Goal: Task Accomplishment & Management: Manage account settings

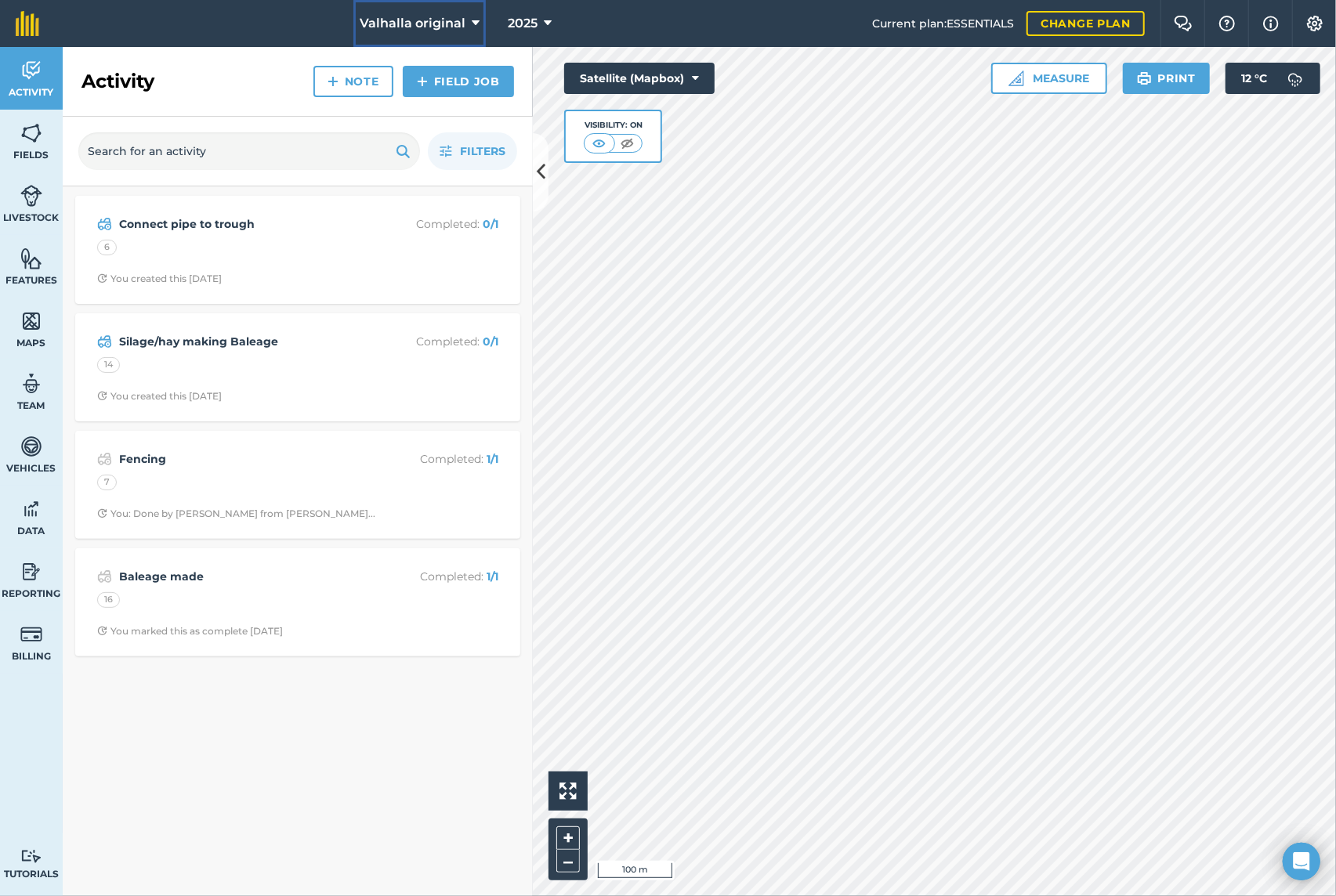
click at [475, 22] on icon at bounding box center [476, 24] width 8 height 19
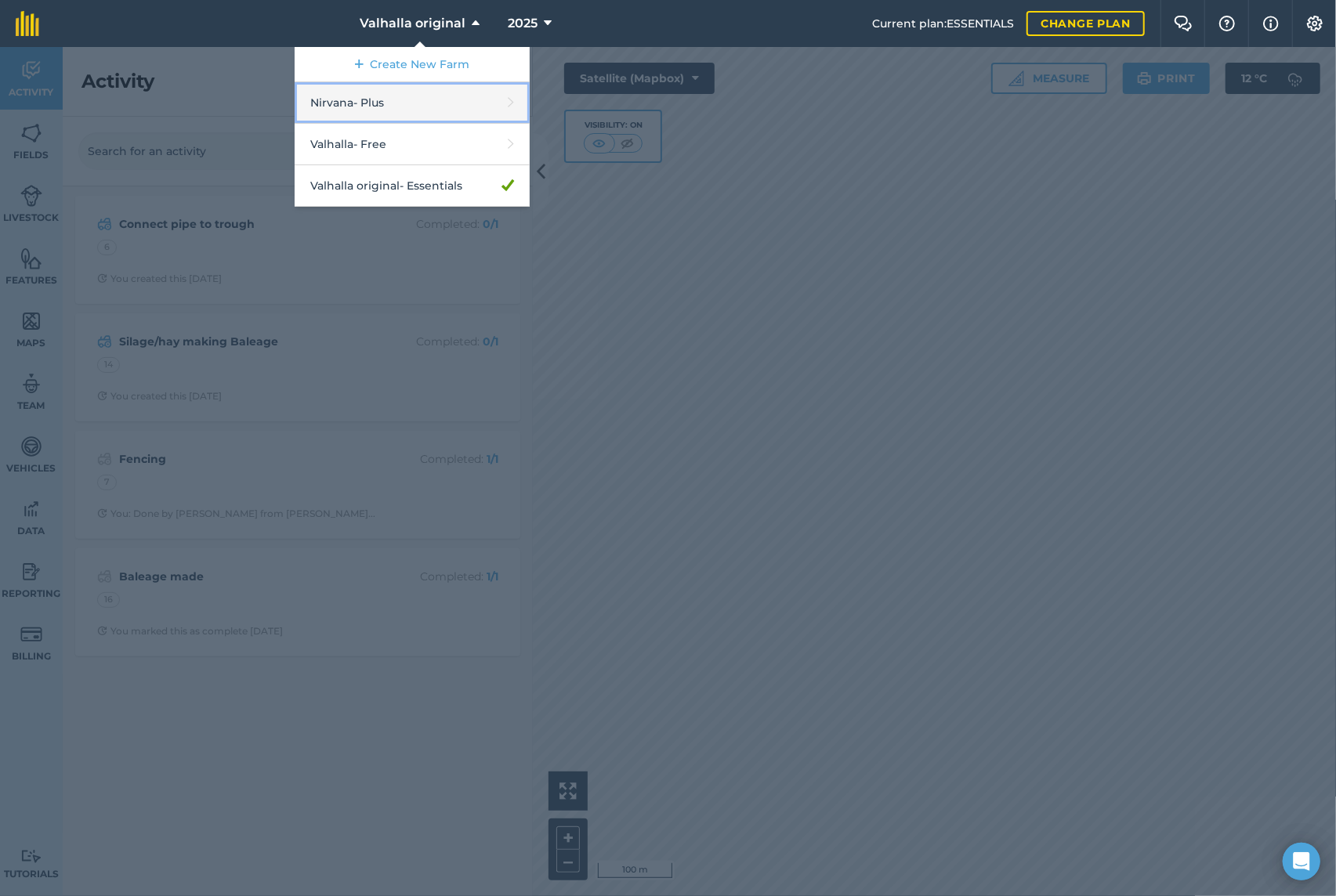
click at [344, 98] on link "Nirvana - Plus" at bounding box center [413, 103] width 235 height 41
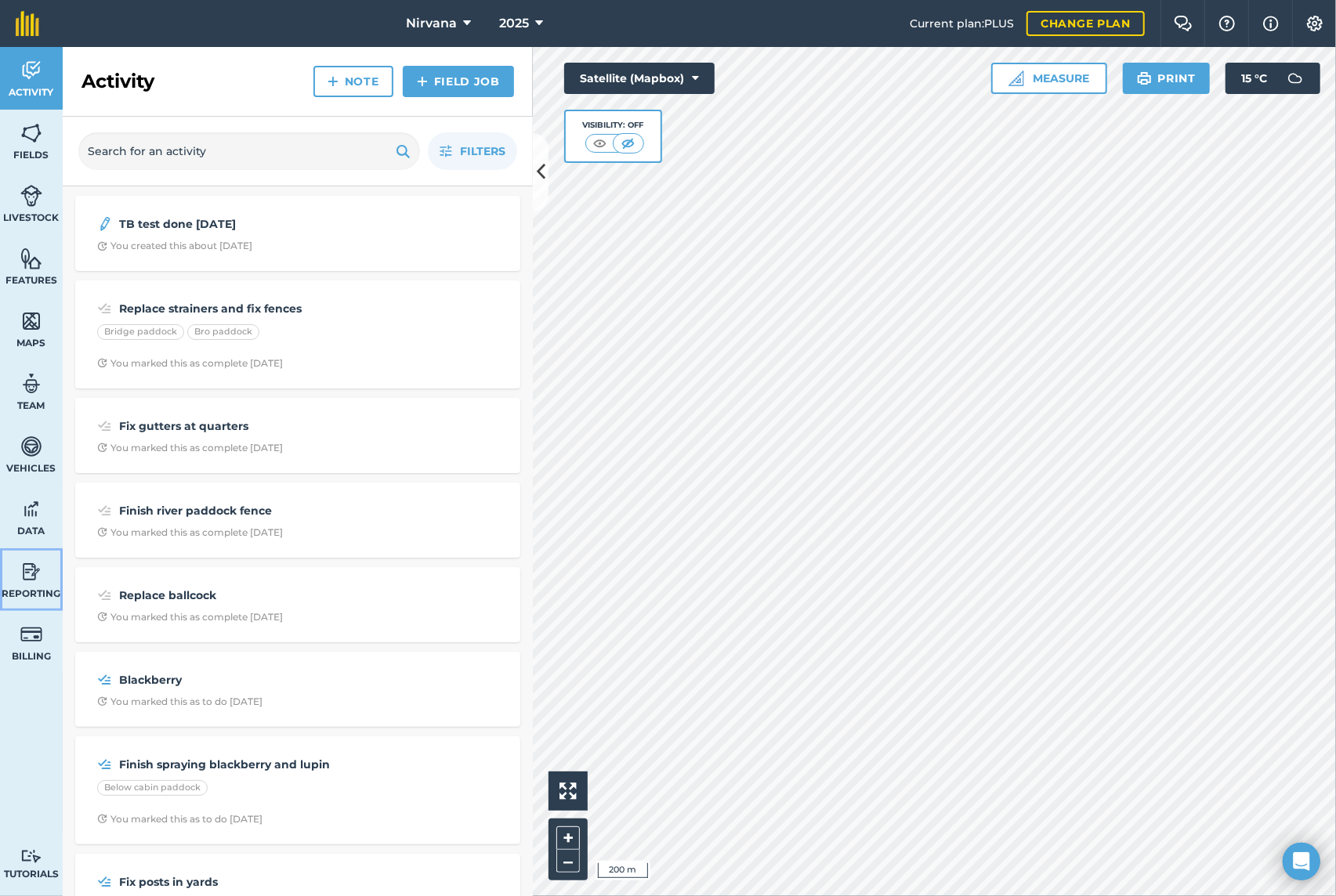
click at [29, 572] on img at bounding box center [32, 572] width 22 height 24
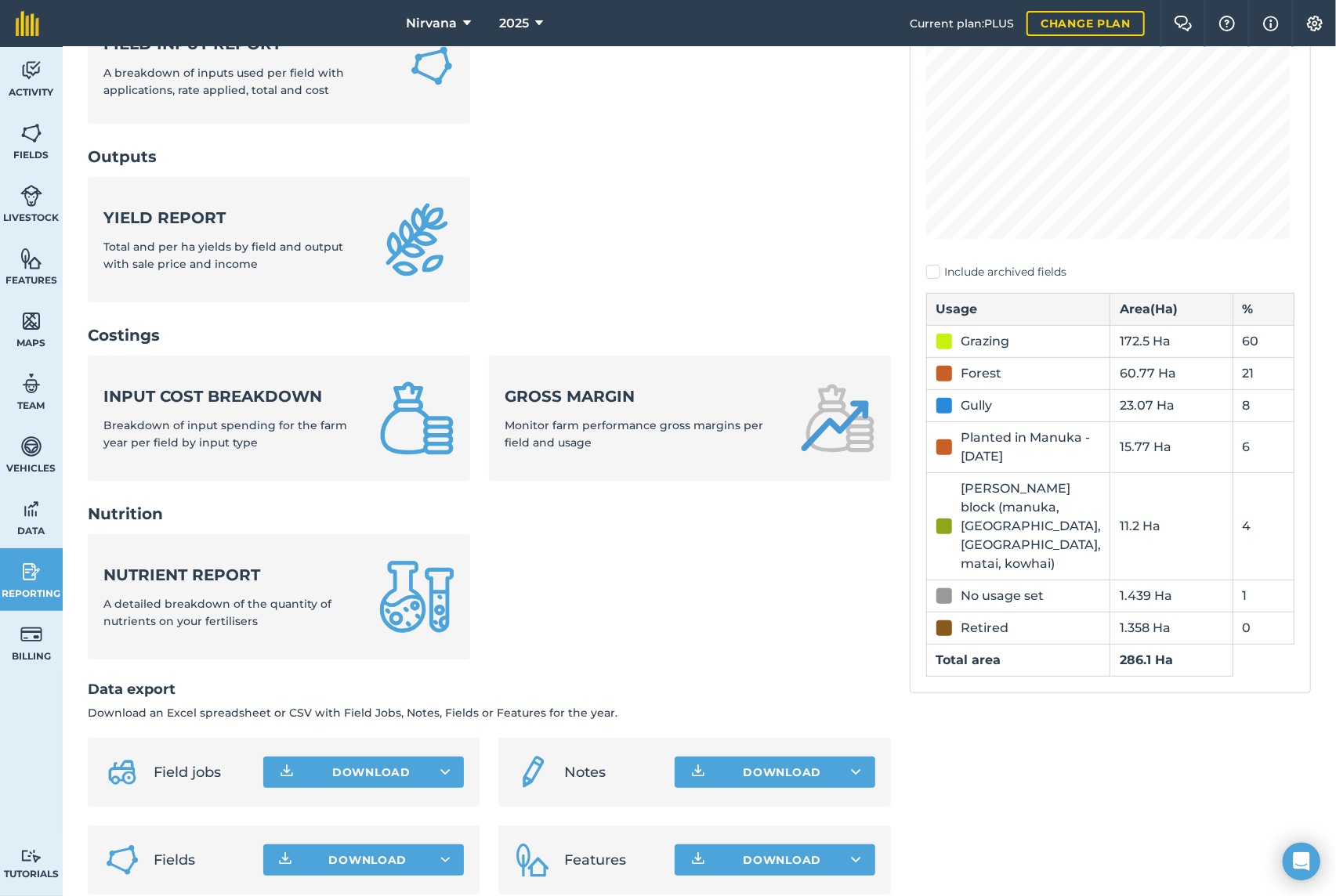
scroll to position [338, 0]
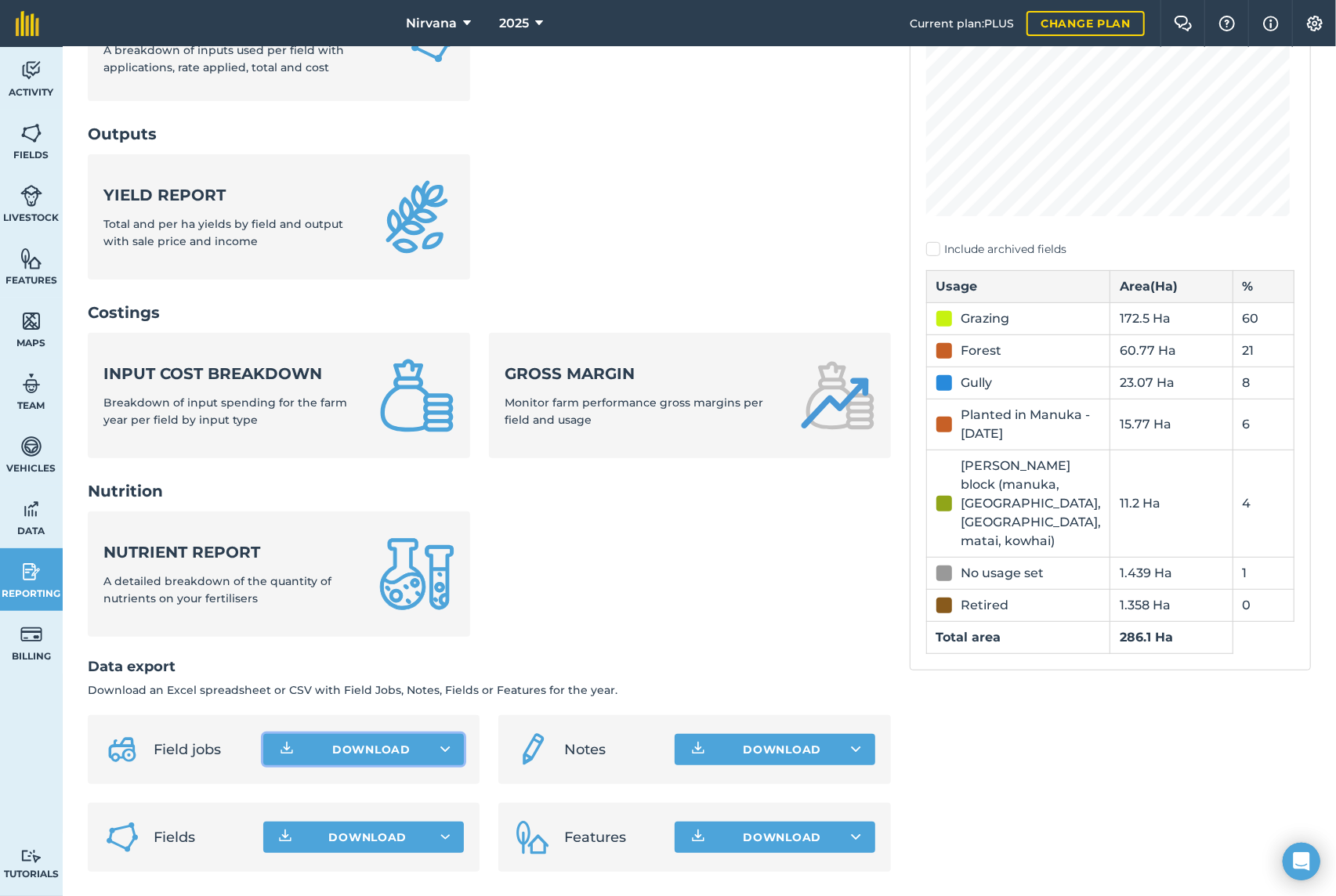
click at [330, 750] on button "Download" at bounding box center [363, 749] width 200 height 31
click at [333, 785] on link "Field jobs CSV file" at bounding box center [363, 785] width 196 height 34
click at [780, 751] on button "Download" at bounding box center [775, 749] width 200 height 31
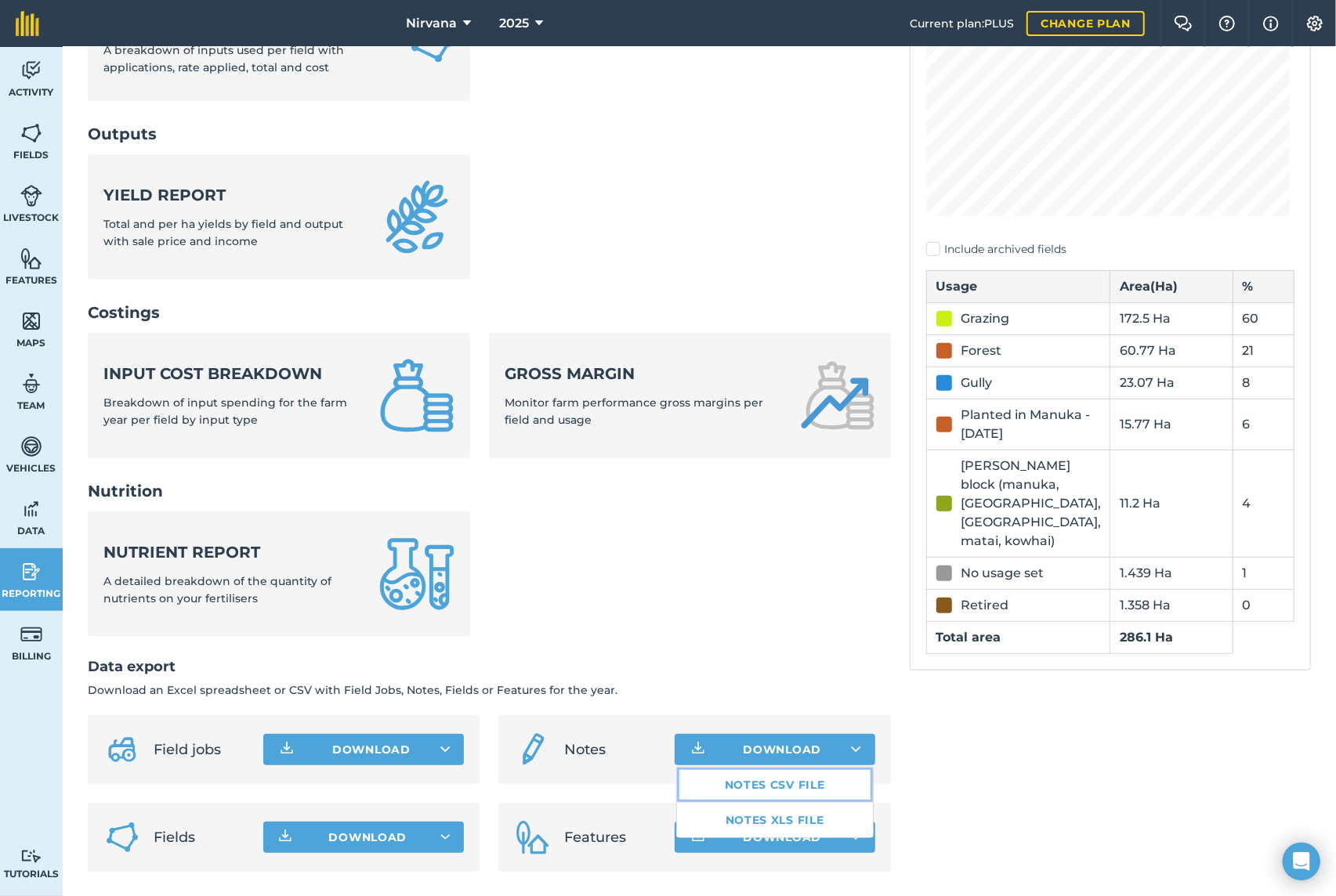
click at [774, 782] on link "Notes CSV file" at bounding box center [775, 785] width 196 height 34
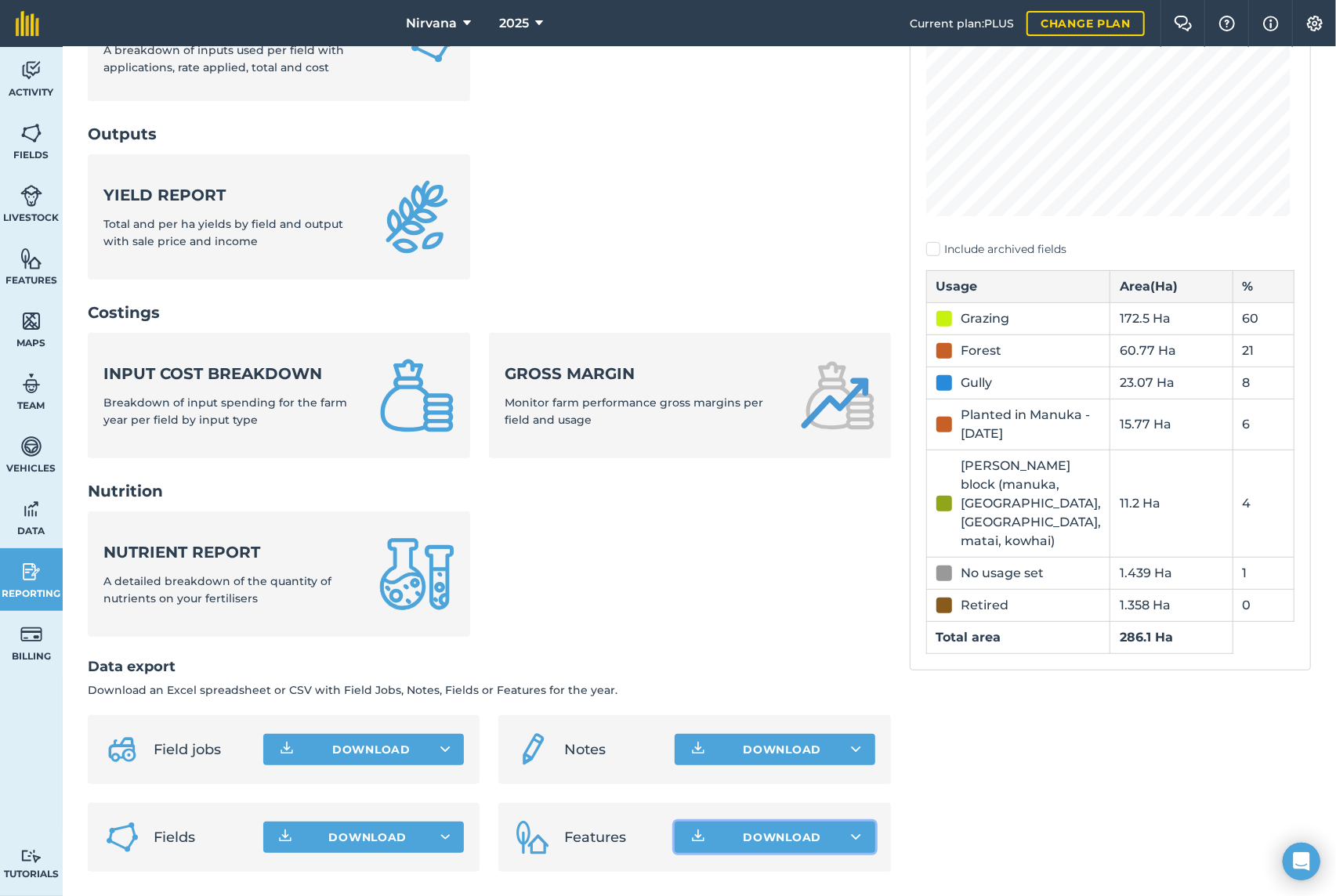
click at [763, 836] on button "Download" at bounding box center [775, 837] width 200 height 31
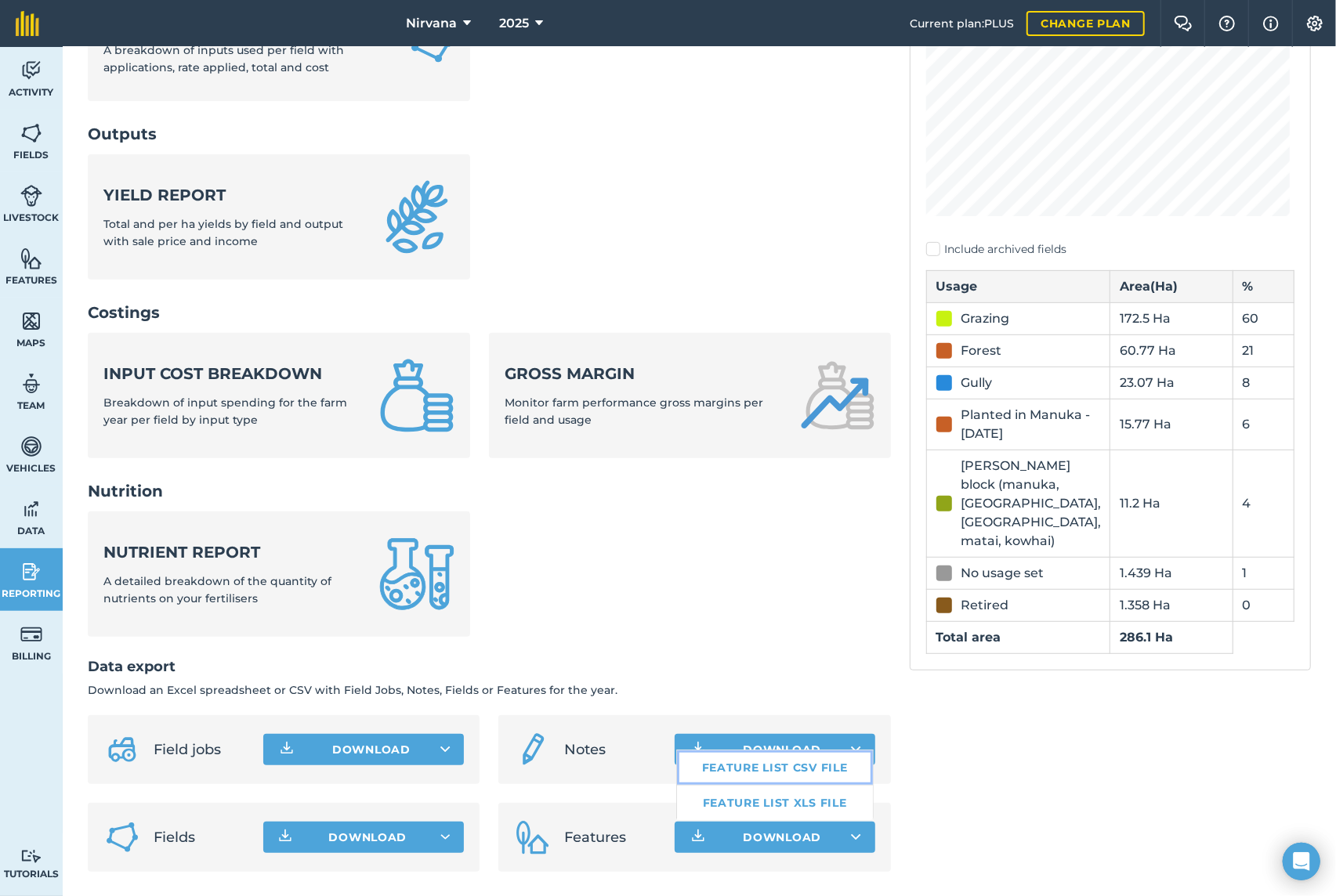
drag, startPoint x: 761, startPoint y: 766, endPoint x: 759, endPoint y: 758, distance: 8.2
click at [761, 766] on link "Feature list CSV file" at bounding box center [775, 767] width 196 height 34
click at [533, 21] on button "2025" at bounding box center [521, 23] width 56 height 47
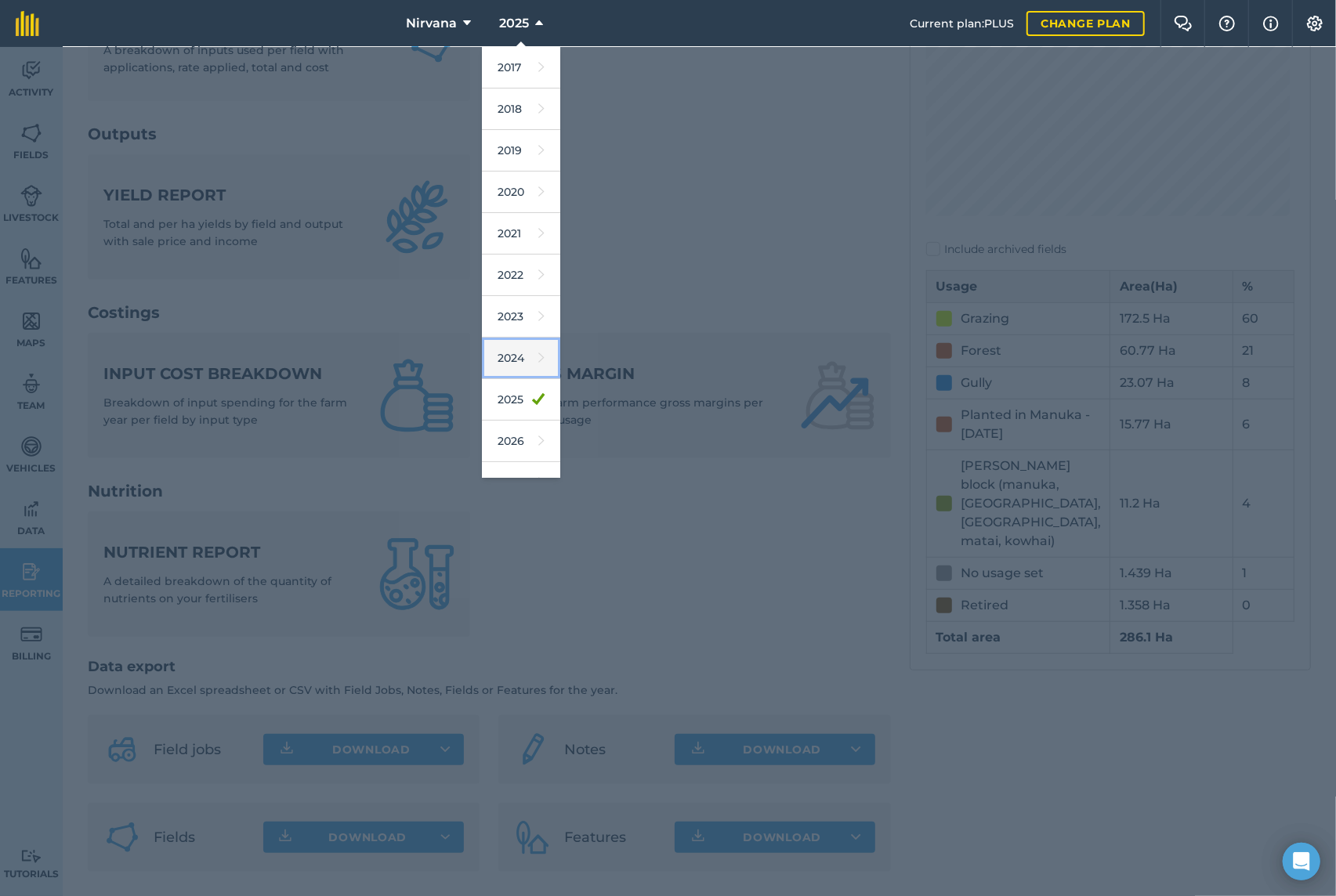
click at [511, 356] on link "2024" at bounding box center [521, 359] width 79 height 41
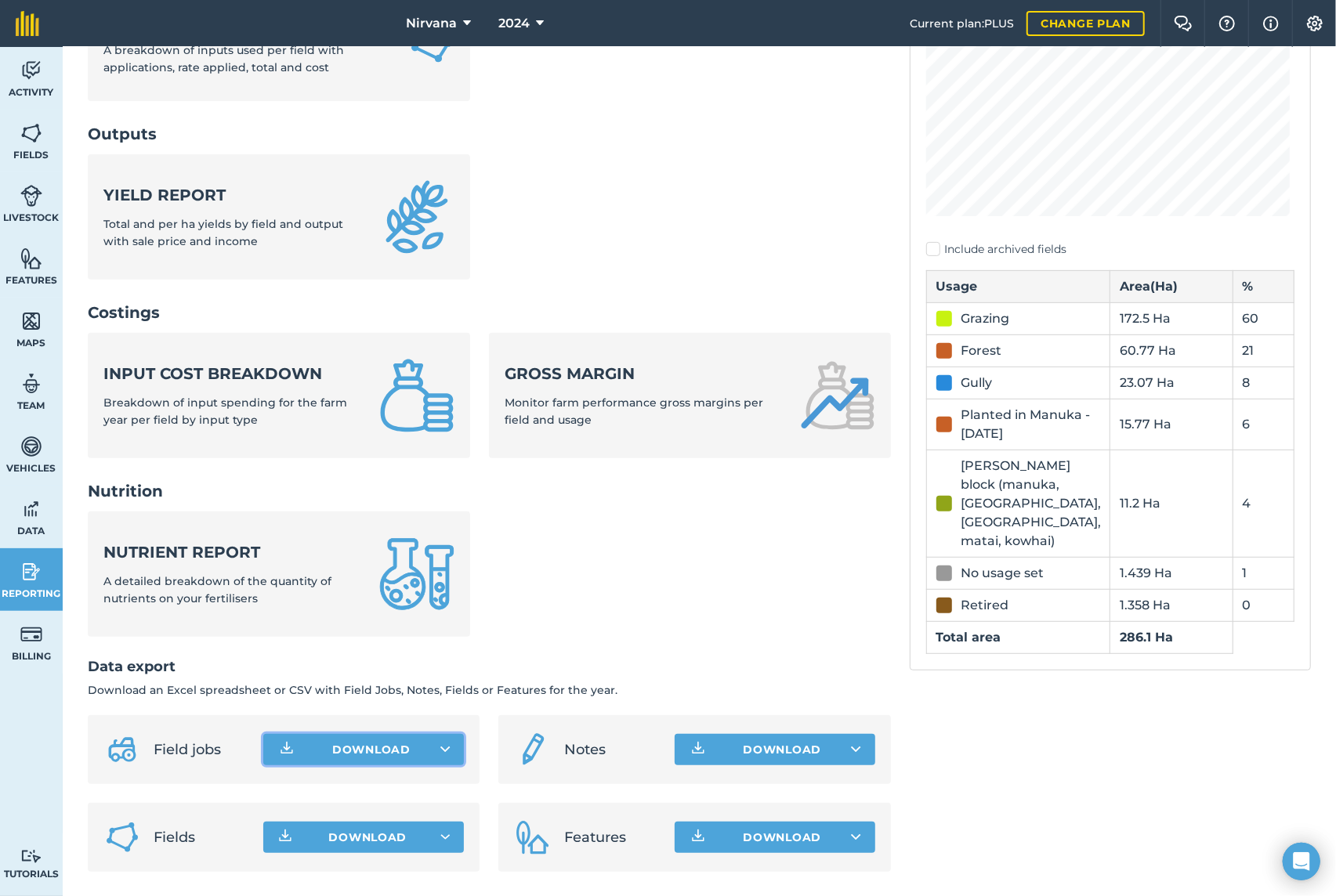
click at [355, 747] on button "Download" at bounding box center [363, 749] width 200 height 31
click at [348, 780] on link "Field jobs CSV file" at bounding box center [363, 785] width 196 height 34
click at [767, 745] on button "Download" at bounding box center [775, 749] width 200 height 31
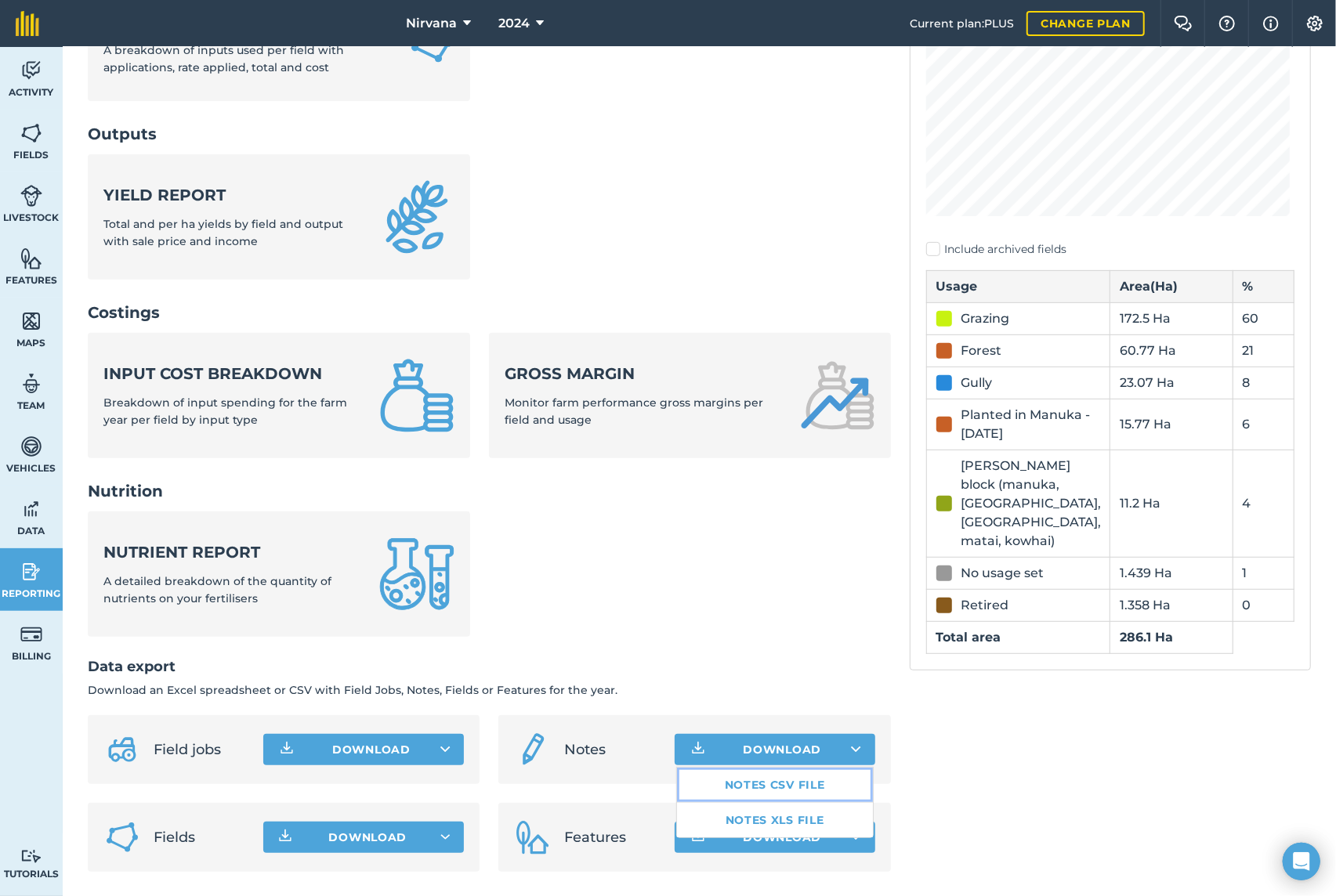
click at [772, 785] on link "Notes CSV file" at bounding box center [775, 785] width 196 height 34
click at [540, 24] on icon at bounding box center [540, 24] width 8 height 19
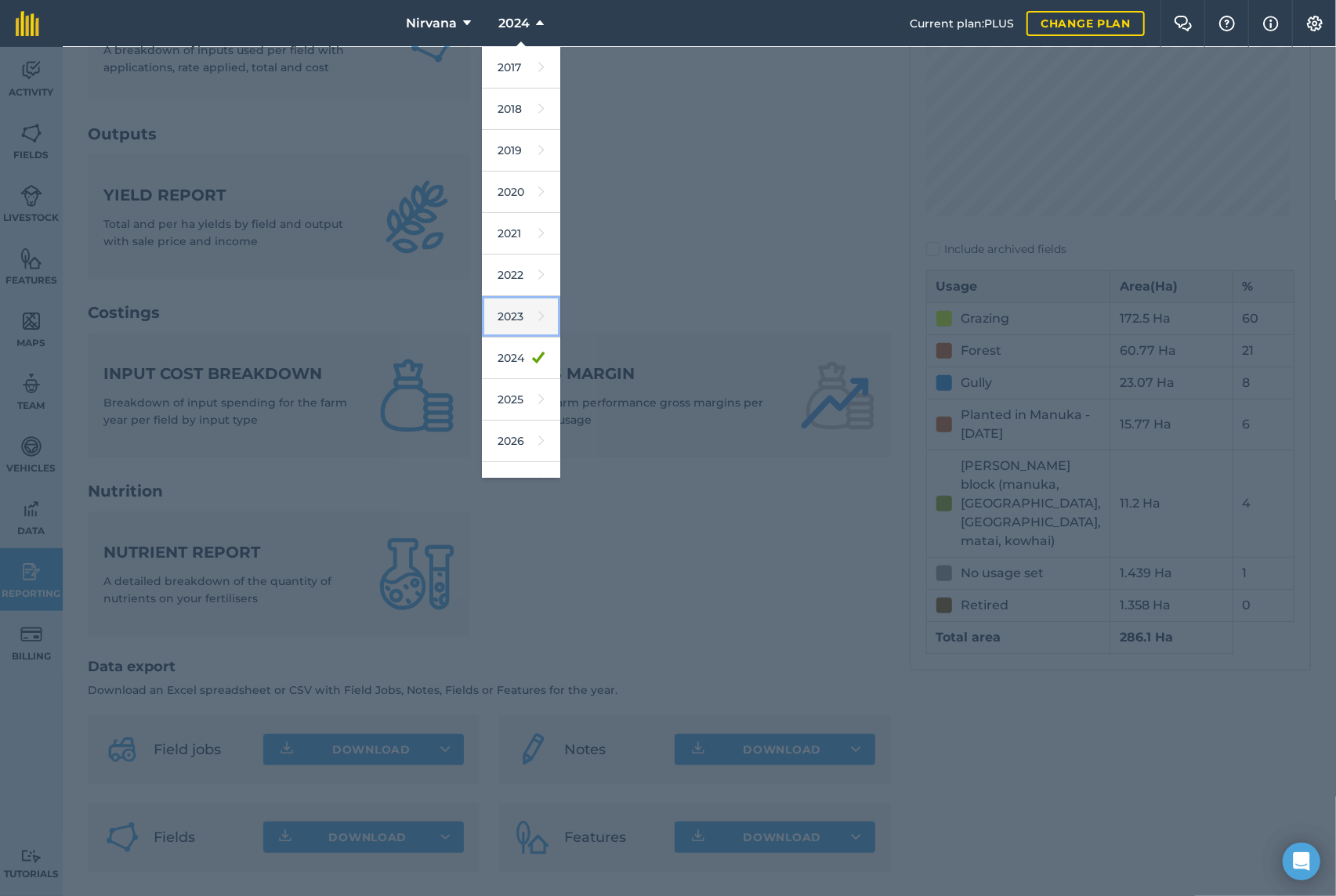
click at [510, 315] on link "2023" at bounding box center [521, 316] width 79 height 41
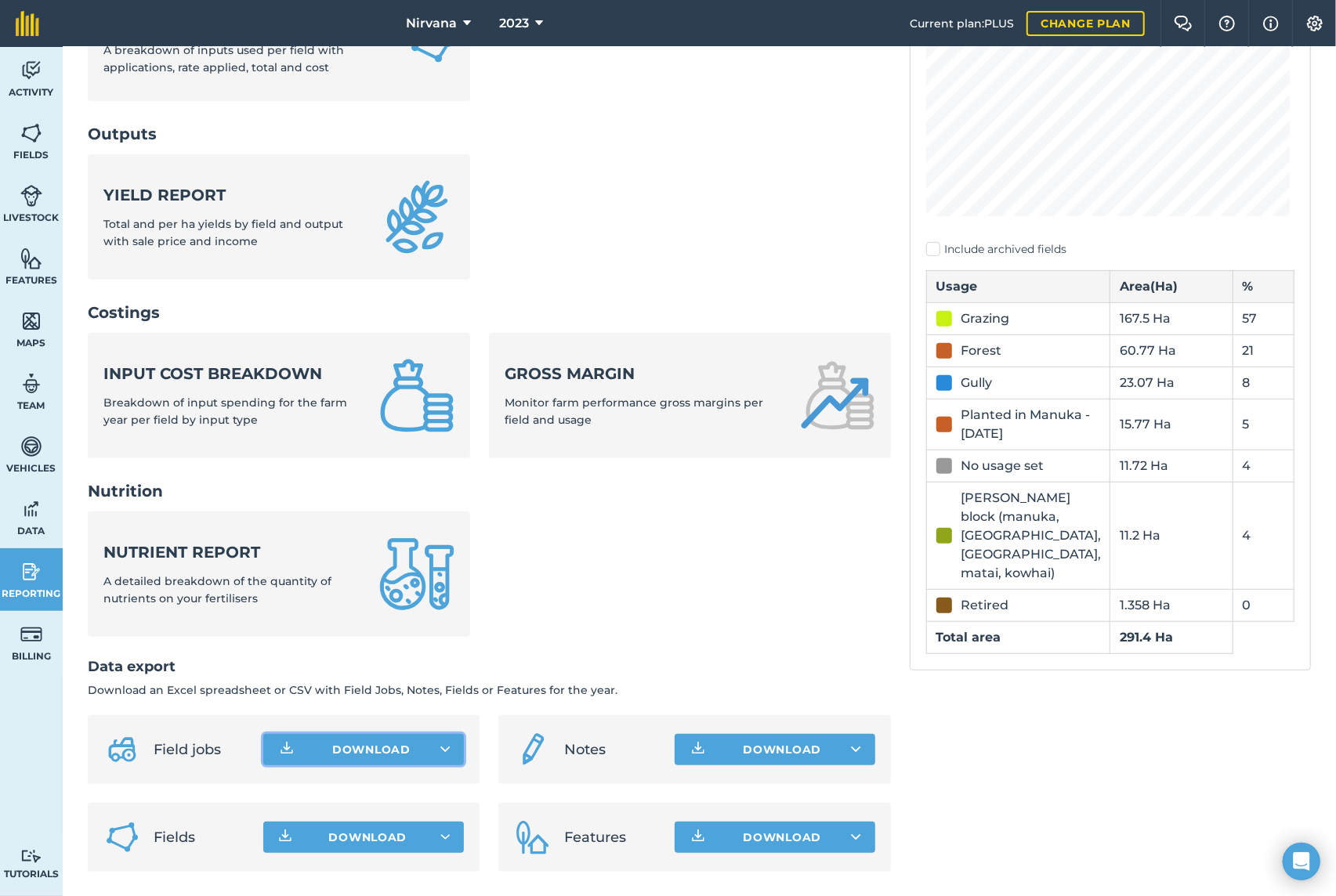
click at [416, 747] on button "Download" at bounding box center [363, 749] width 200 height 31
click at [390, 784] on link "Field jobs CSV file" at bounding box center [363, 785] width 196 height 34
click at [765, 749] on button "Download" at bounding box center [775, 749] width 200 height 31
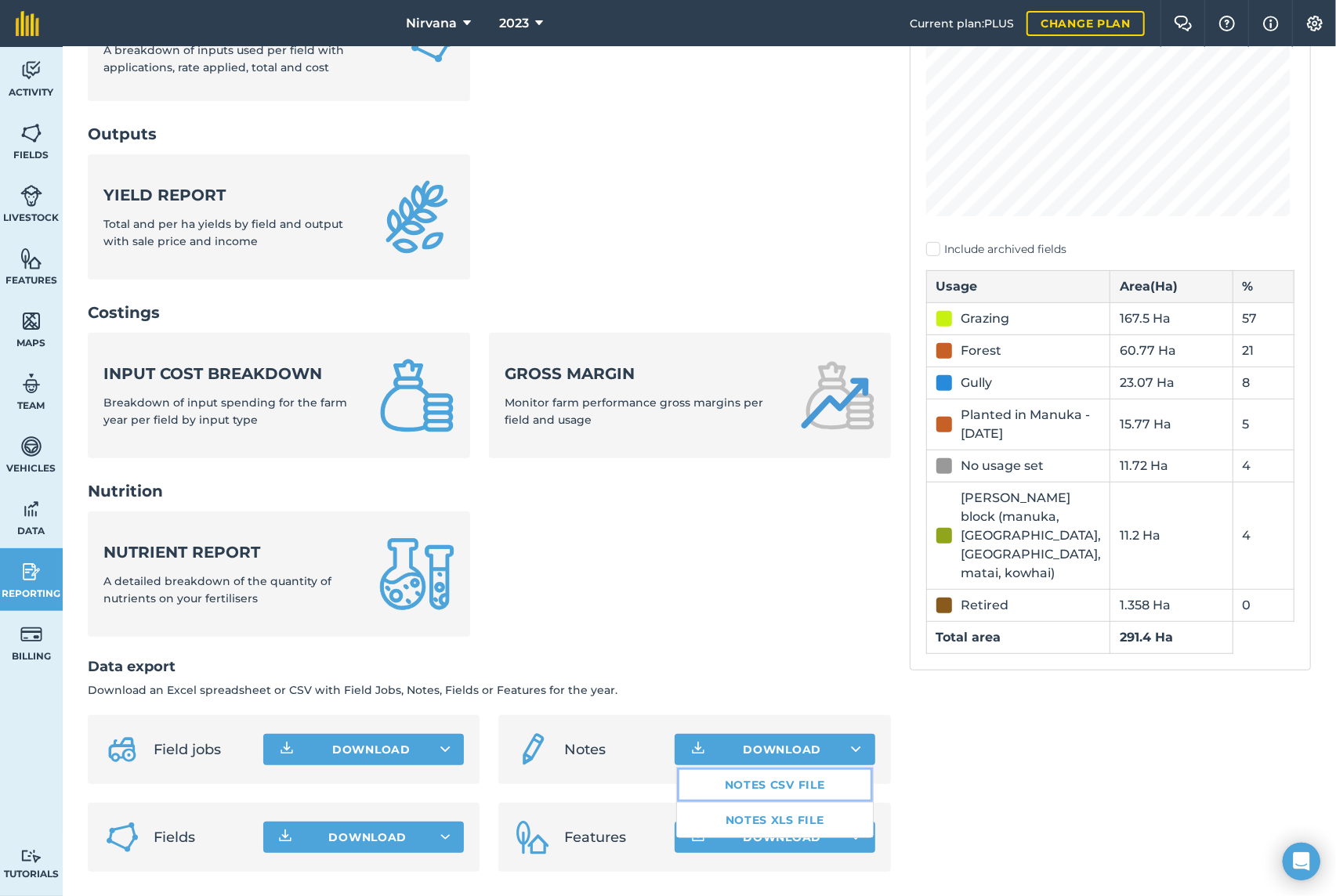
click at [740, 787] on link "Notes CSV file" at bounding box center [775, 785] width 196 height 34
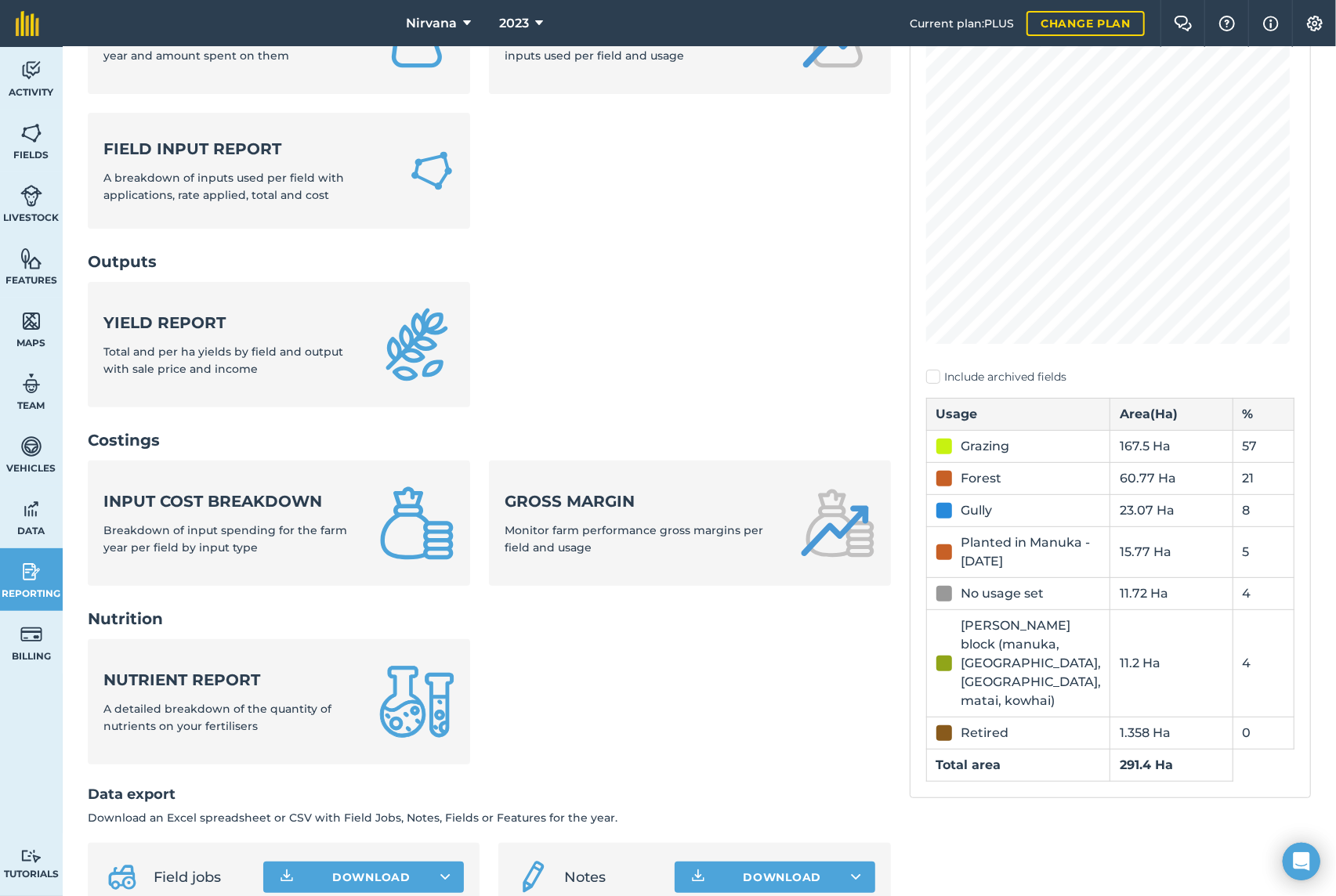
scroll to position [0, 0]
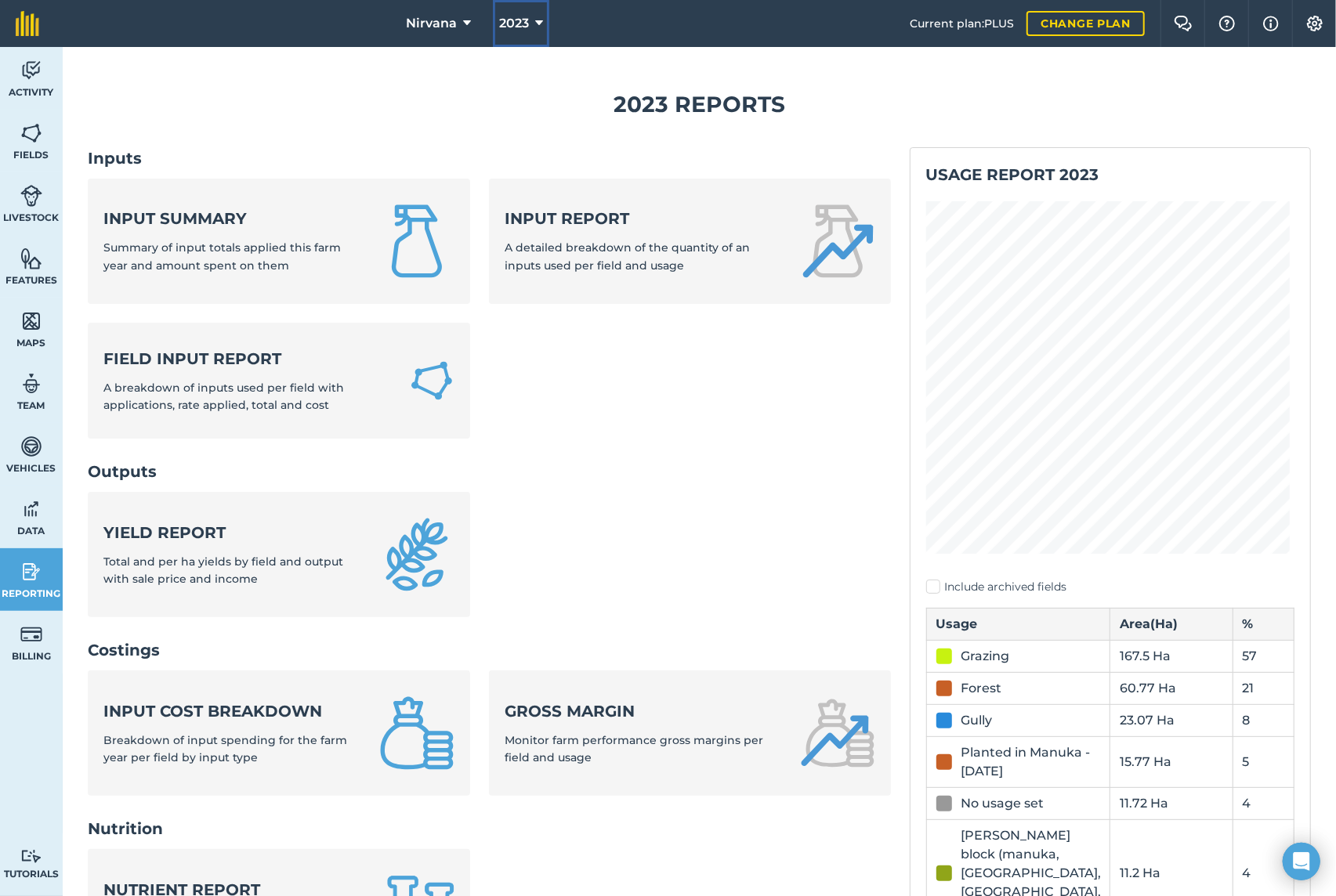
click at [533, 20] on button "2023" at bounding box center [521, 23] width 56 height 47
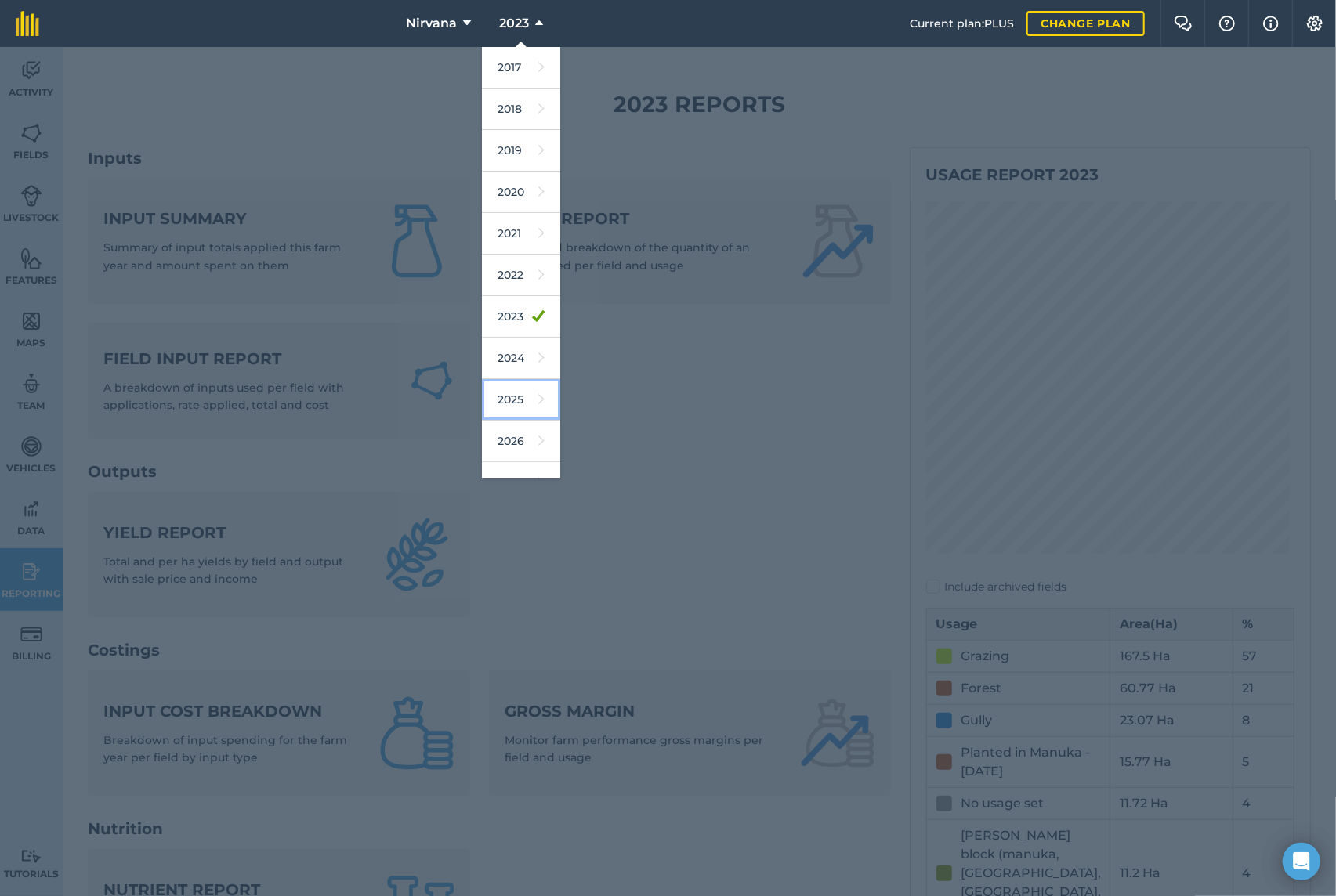
click at [520, 400] on link "2025" at bounding box center [521, 400] width 79 height 41
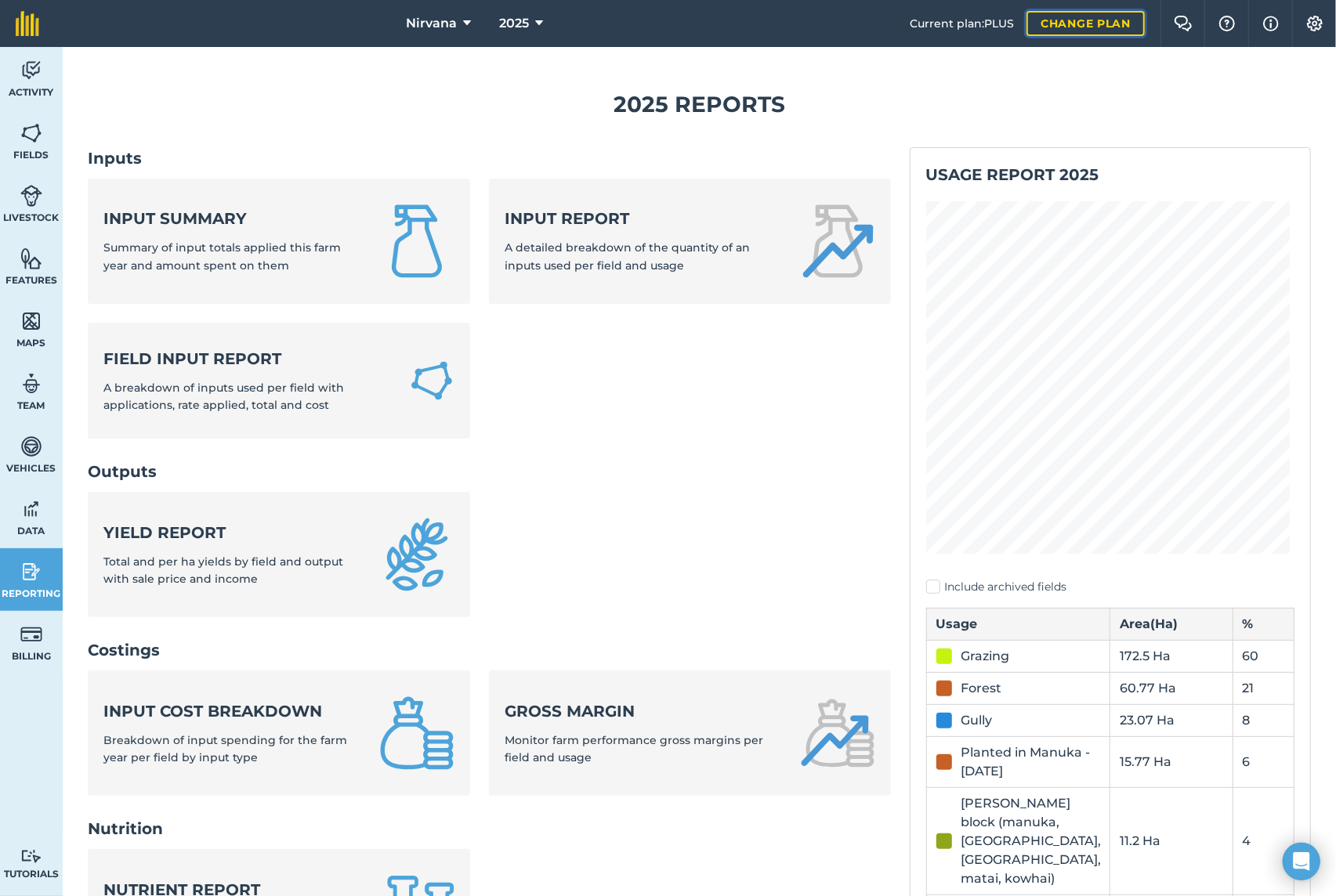
click at [1099, 21] on link "Change plan" at bounding box center [1086, 24] width 118 height 25
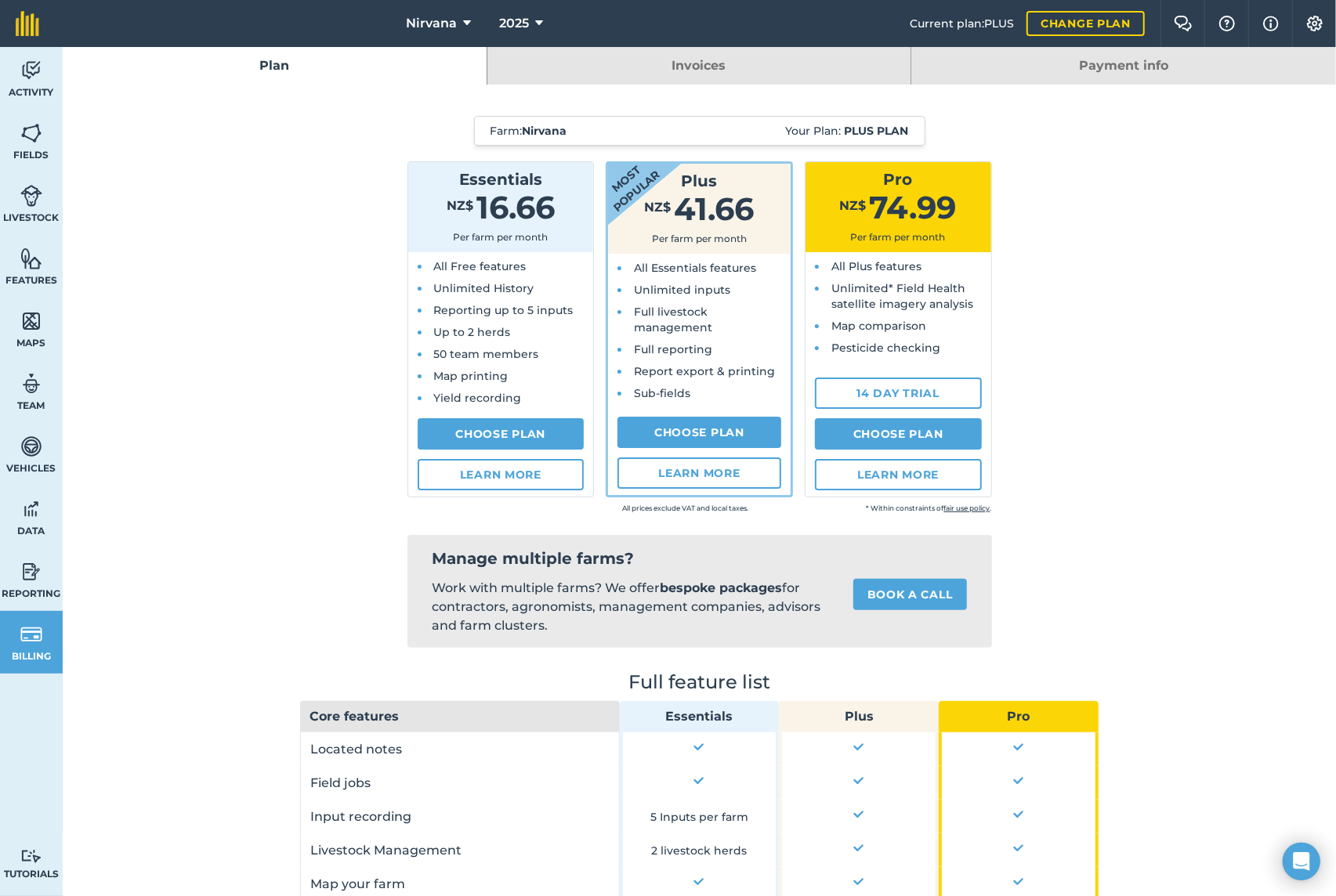
click at [1085, 63] on link "Payment info" at bounding box center [1124, 65] width 425 height 37
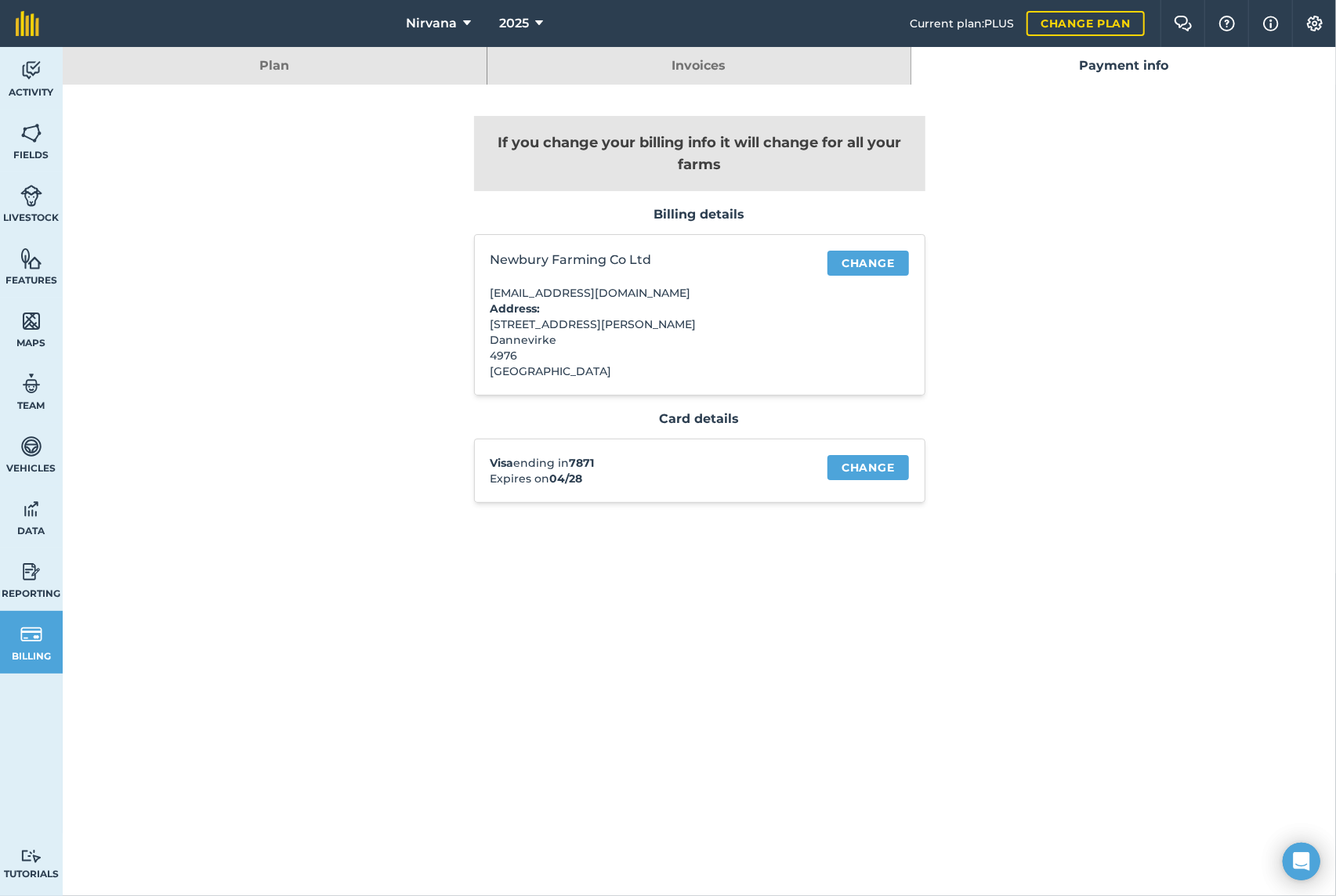
click at [704, 68] on link "Invoices" at bounding box center [699, 65] width 424 height 37
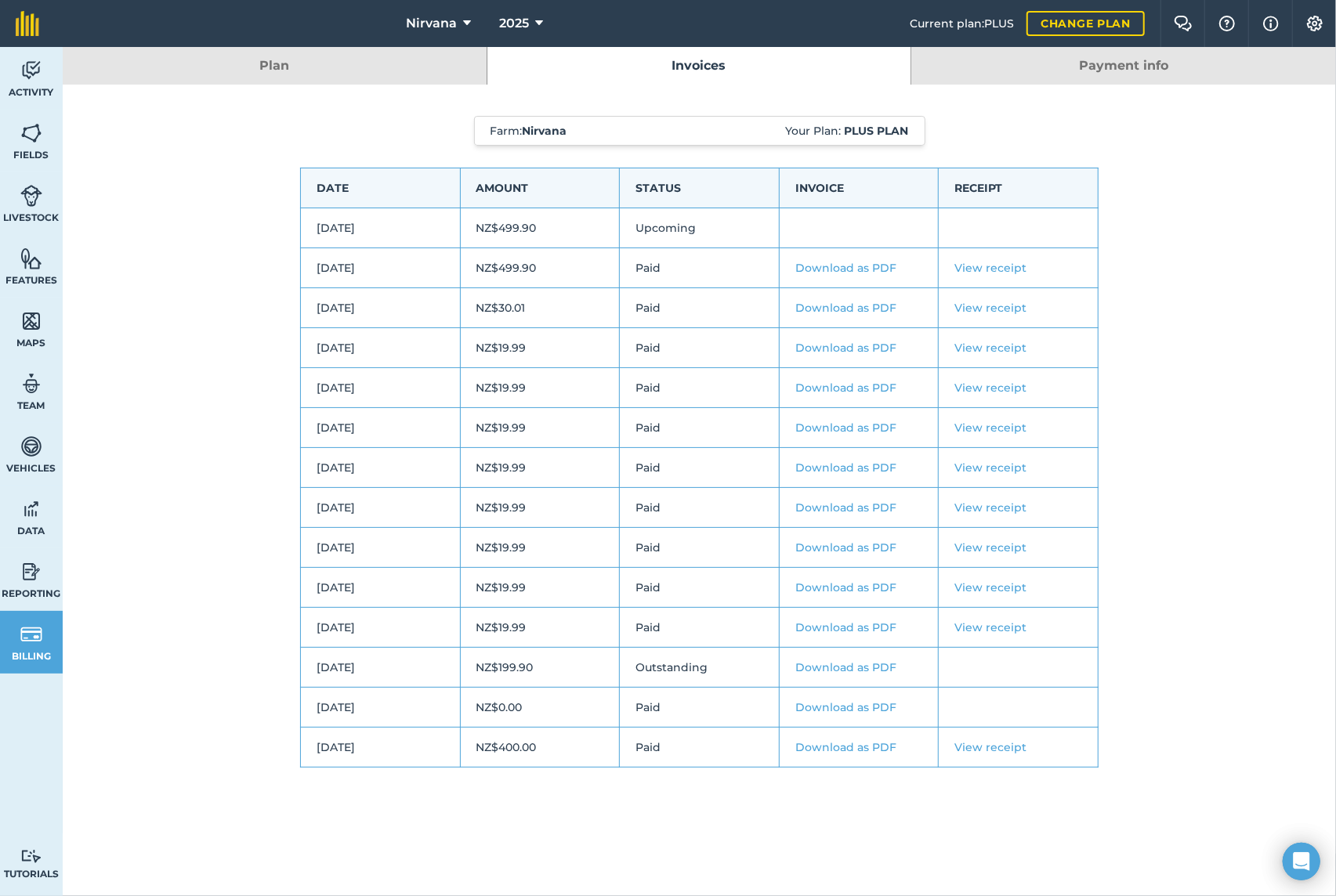
click at [411, 64] on link "Plan" at bounding box center [274, 65] width 424 height 37
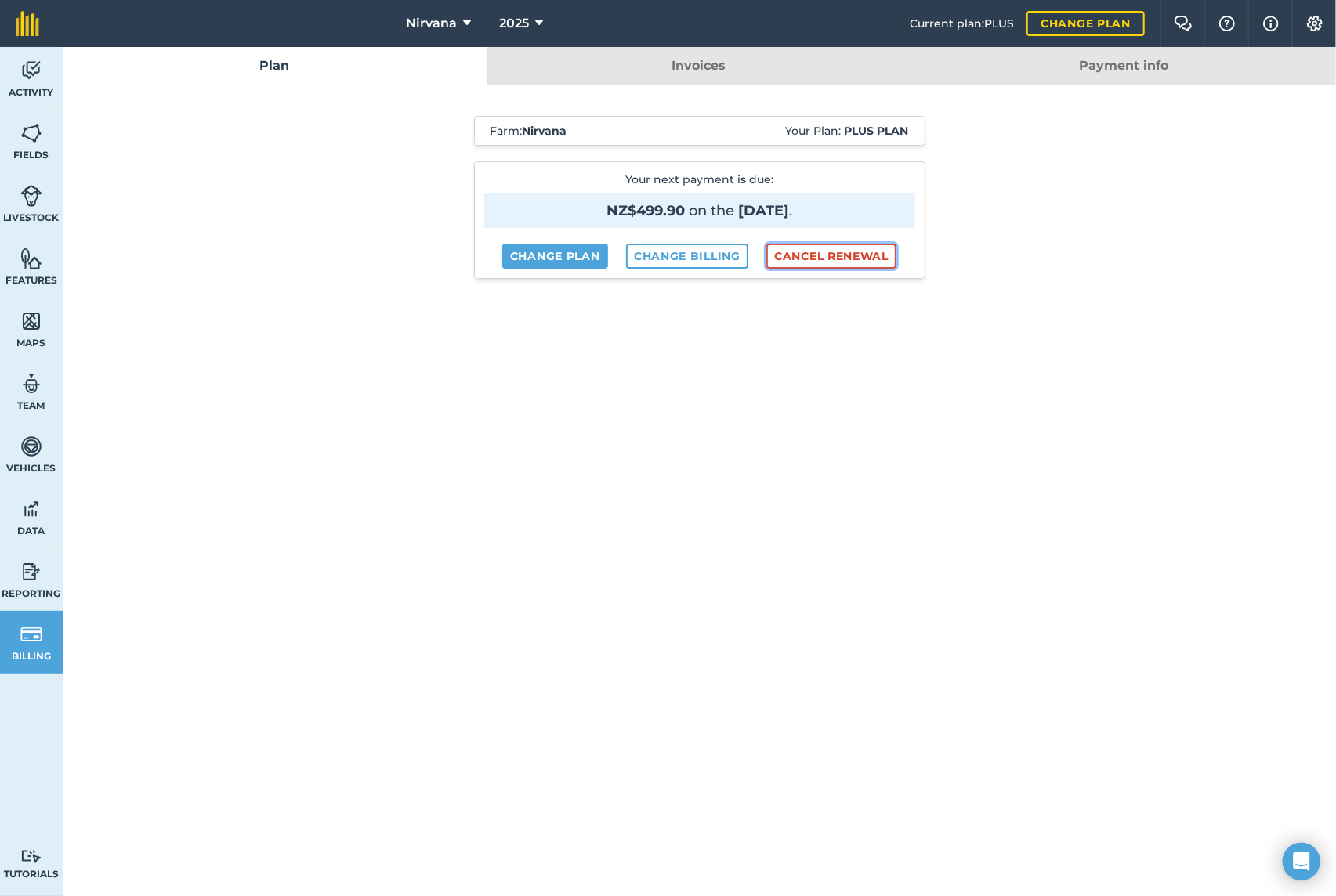
click at [814, 253] on button "Cancel renewal" at bounding box center [832, 256] width 130 height 25
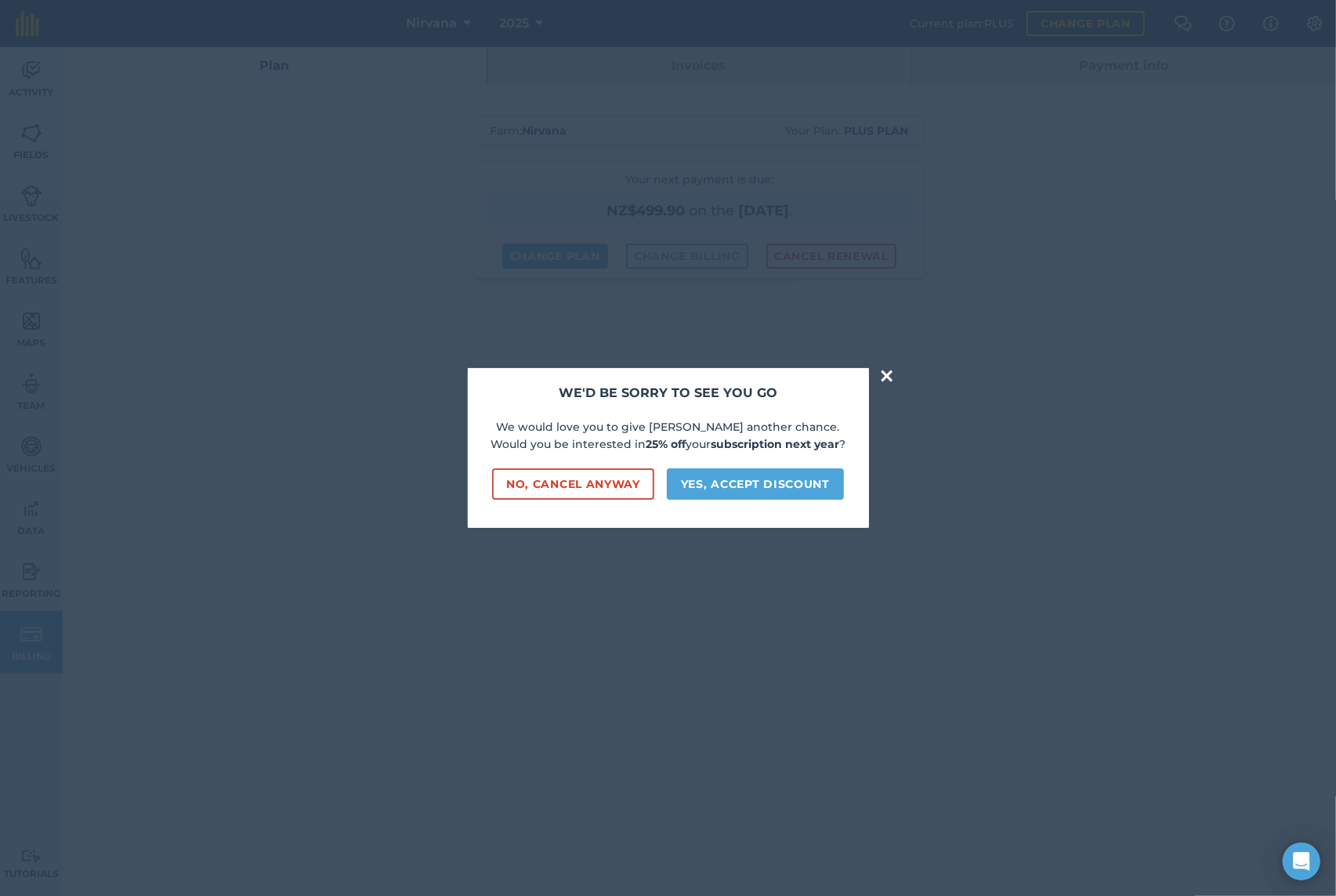
click at [884, 378] on button "×" at bounding box center [887, 375] width 18 height 31
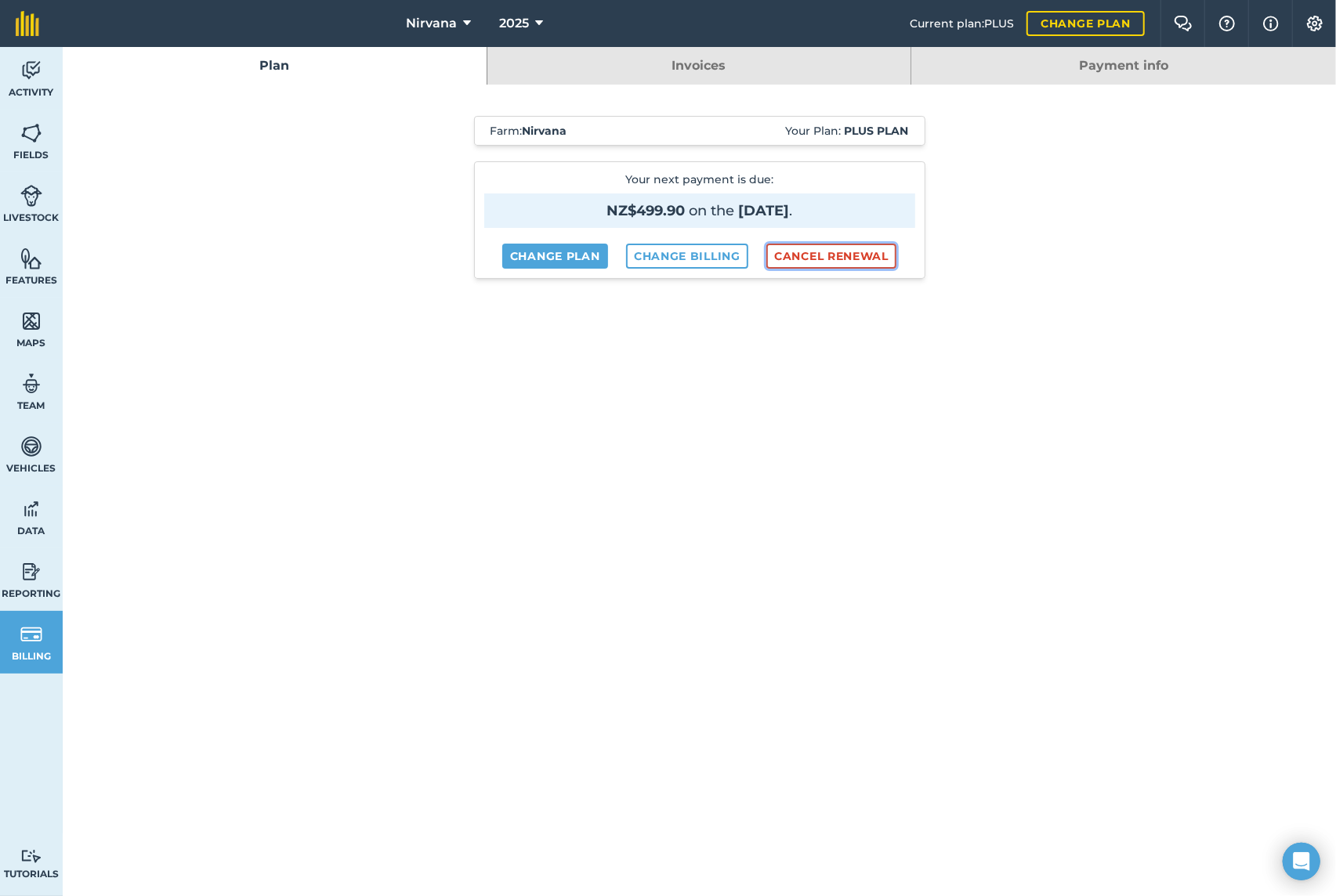
click at [825, 254] on button "Cancel renewal" at bounding box center [832, 256] width 130 height 25
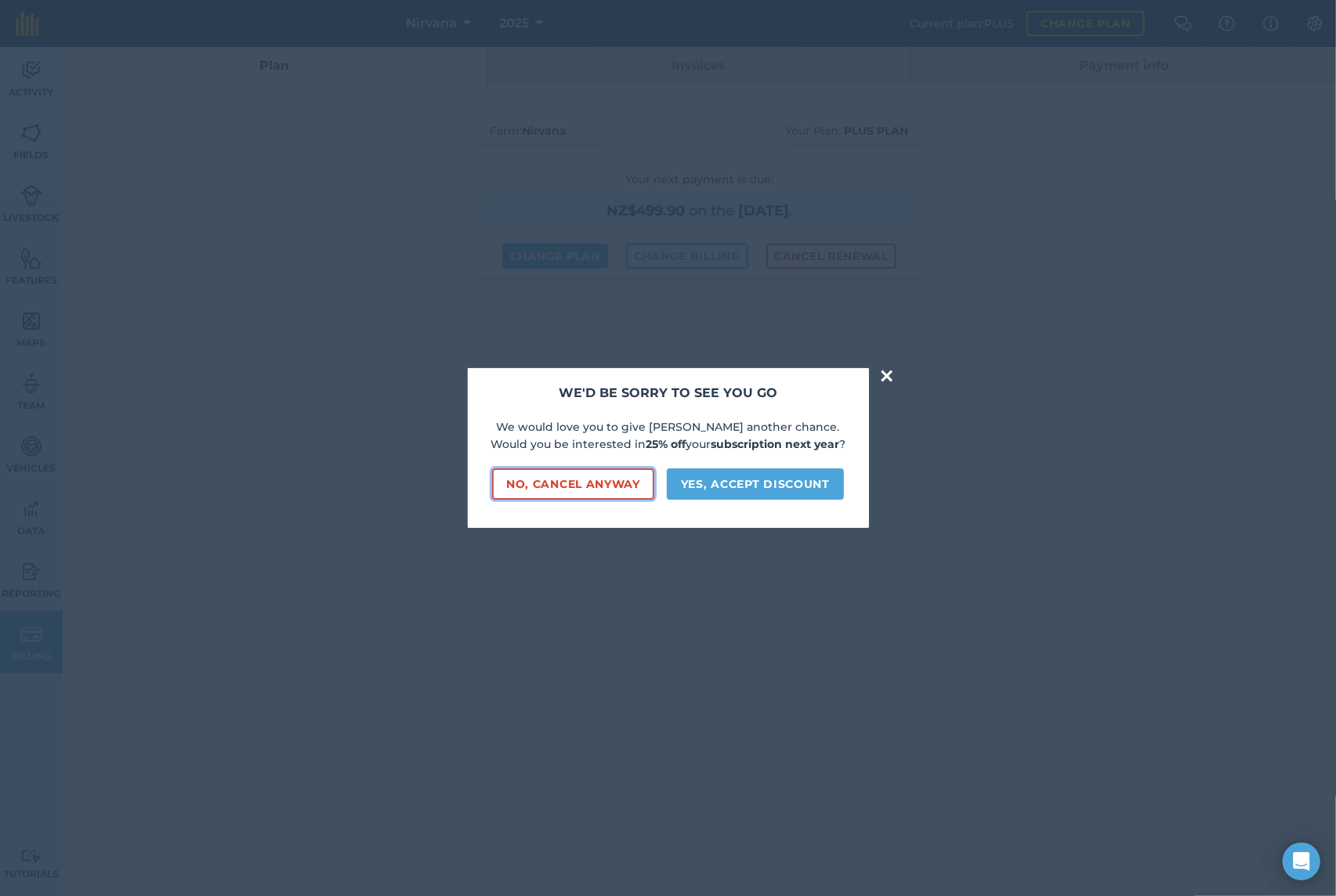
click at [584, 483] on button "No, cancel anyway" at bounding box center [573, 483] width 162 height 31
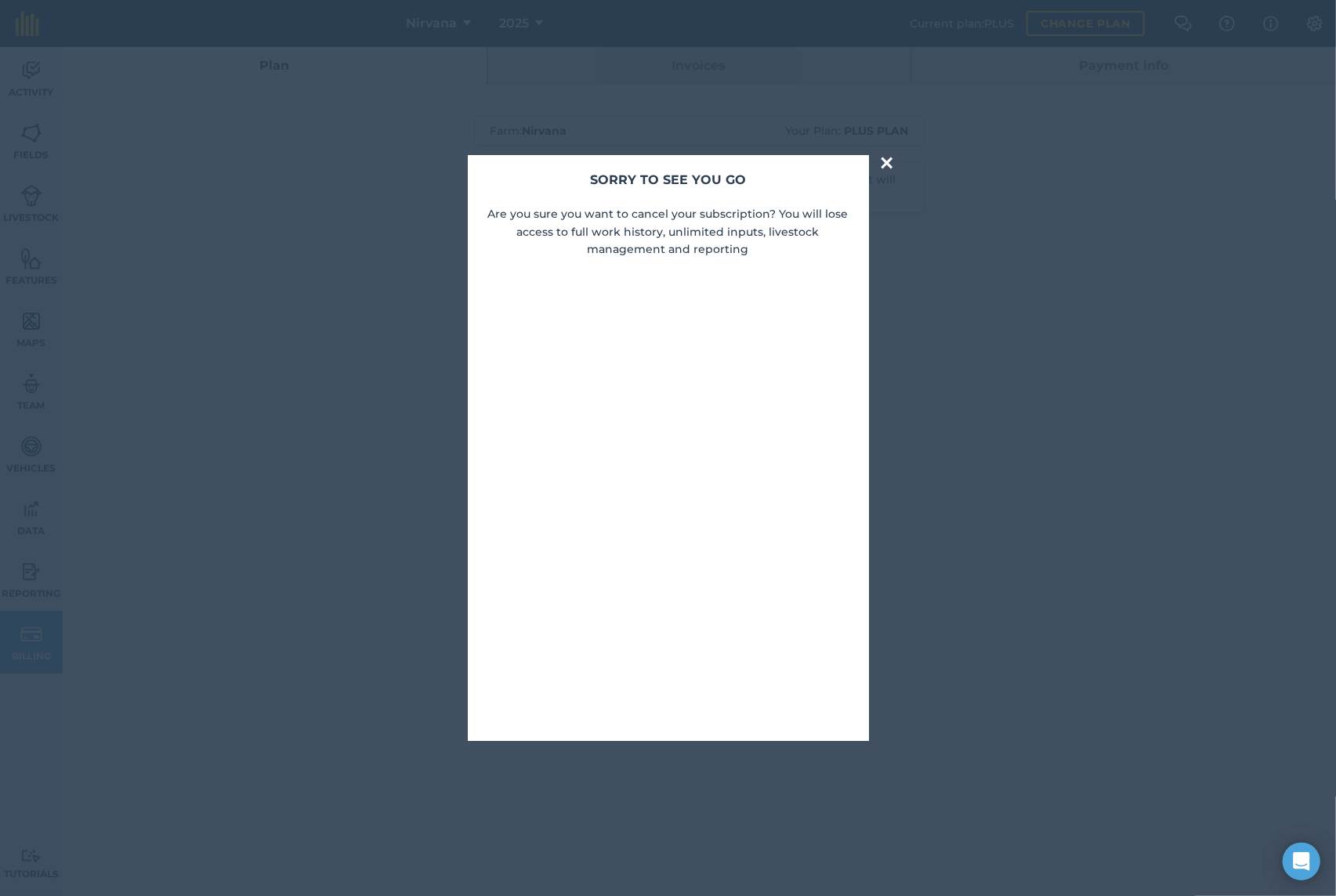
click at [885, 165] on button "×" at bounding box center [887, 162] width 18 height 31
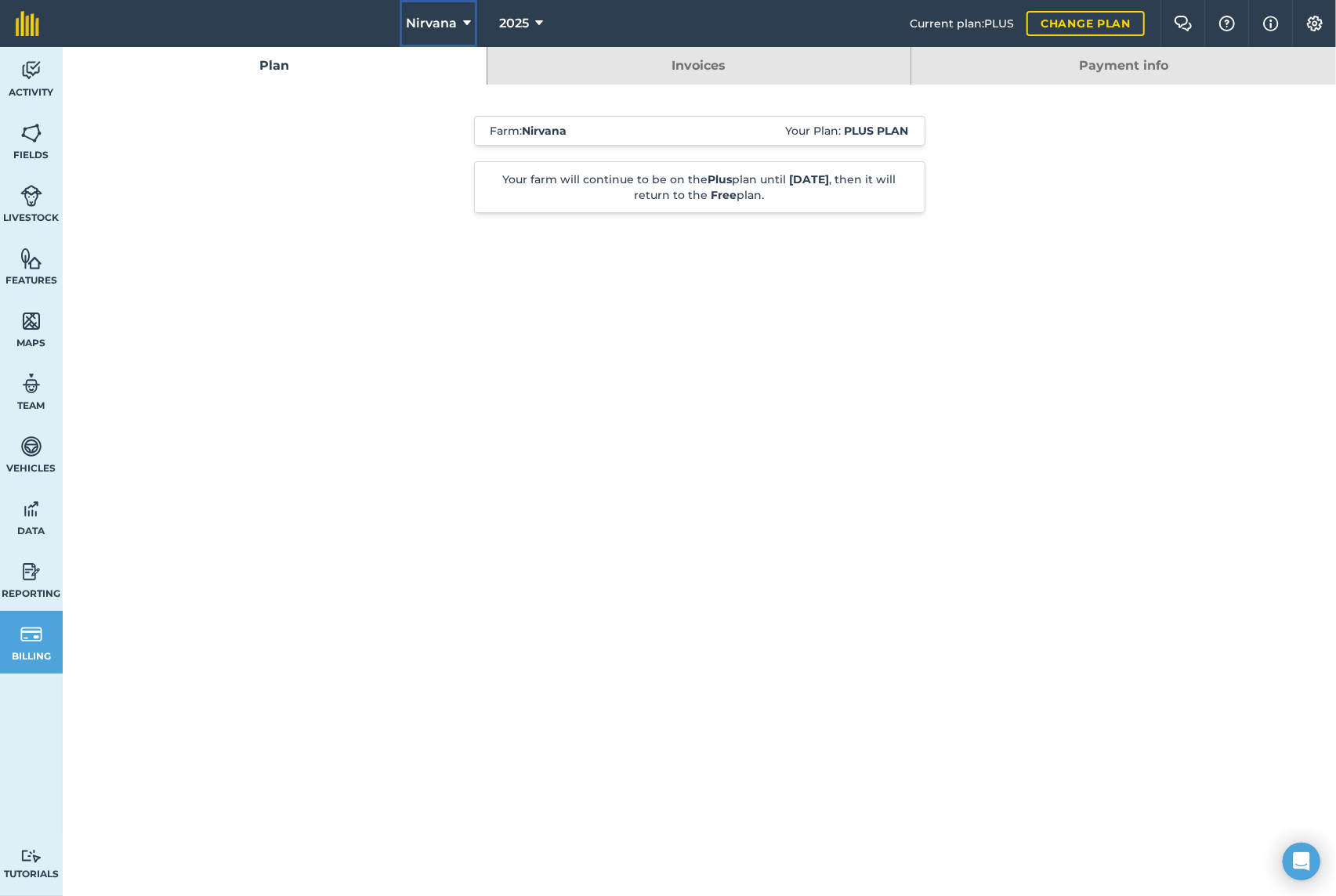
click at [457, 23] on button "Nirvana" at bounding box center [439, 23] width 78 height 47
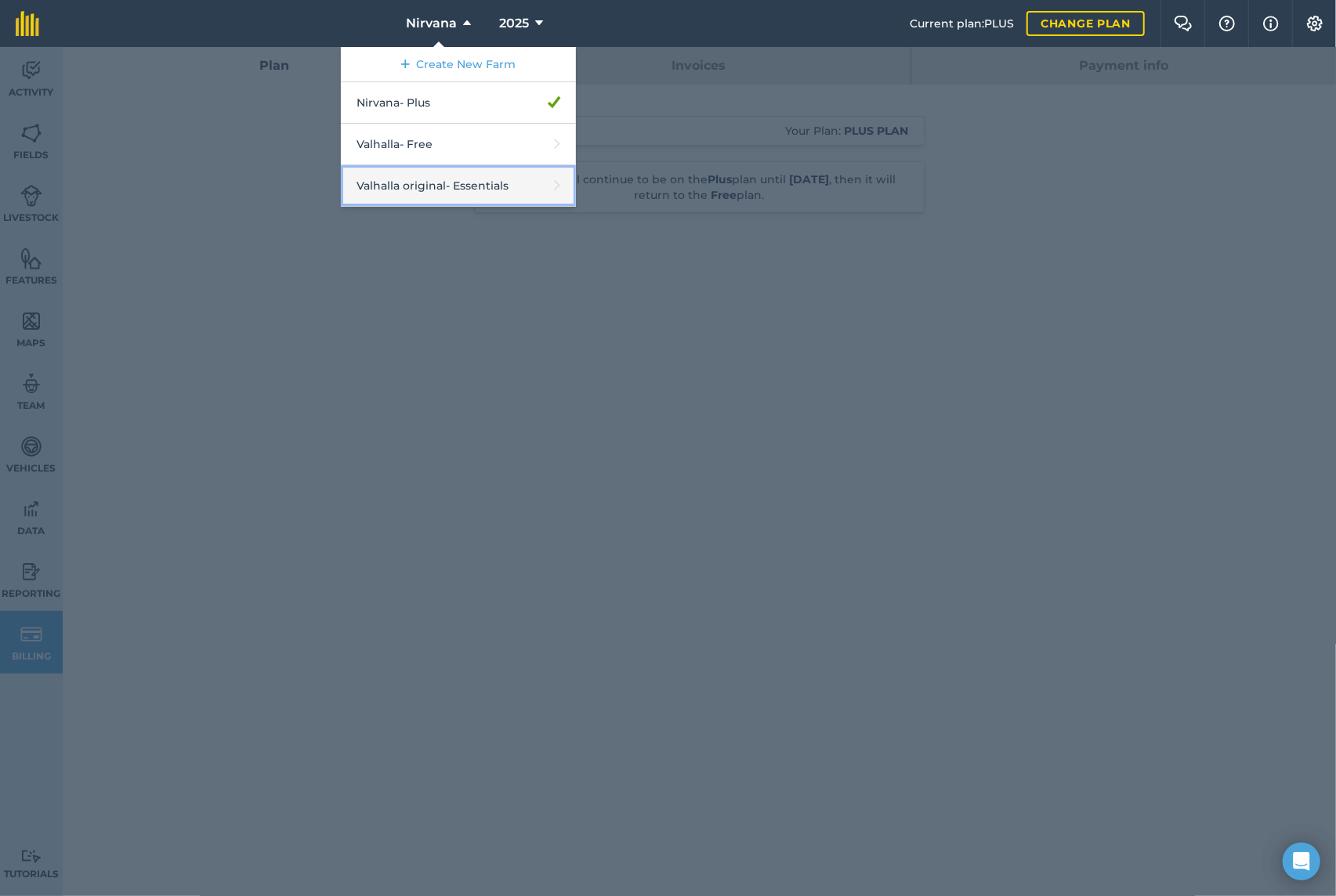
click at [472, 187] on link "Valhalla original - Essentials" at bounding box center [459, 186] width 235 height 41
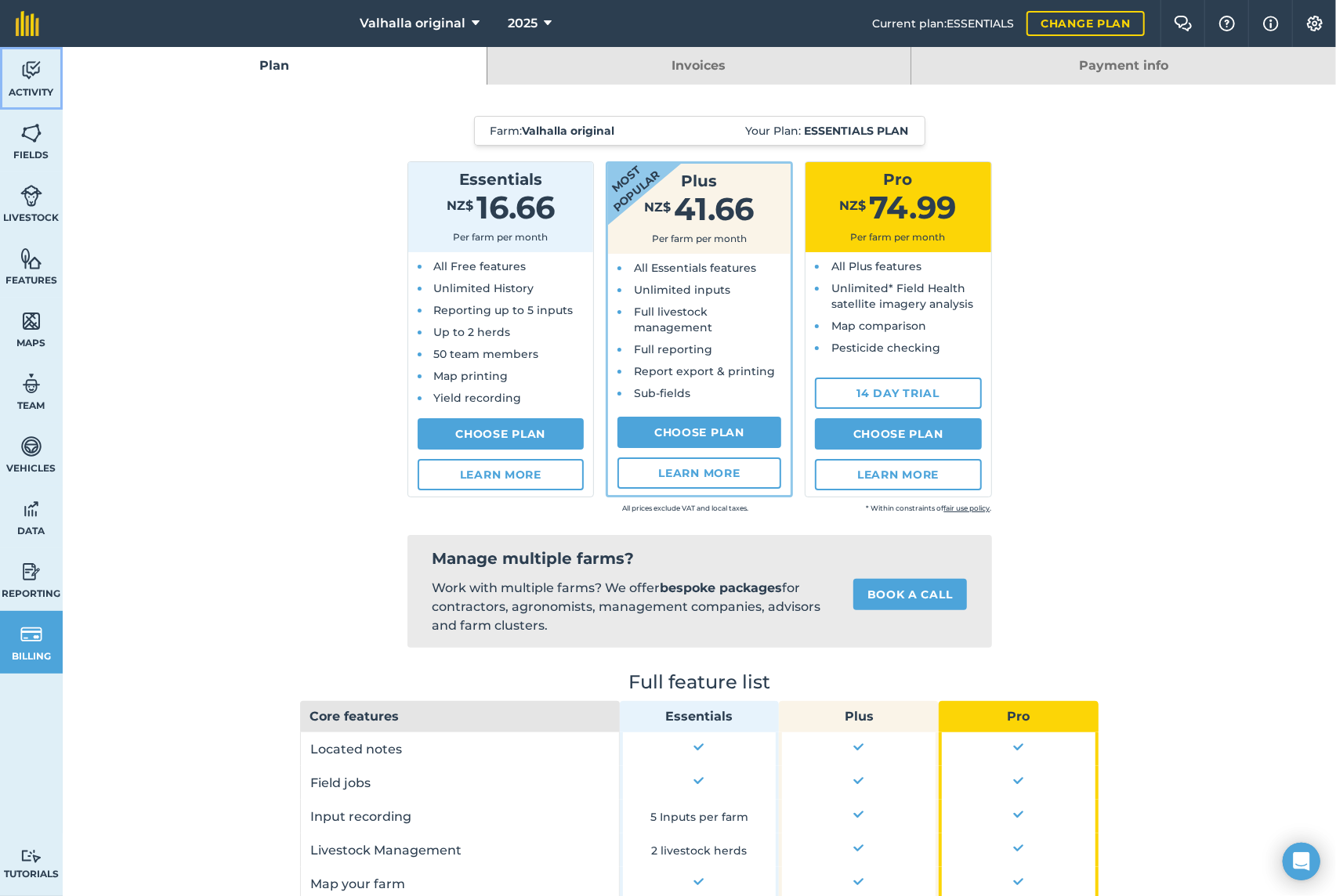
click at [34, 82] on link "Activity" at bounding box center [31, 78] width 63 height 63
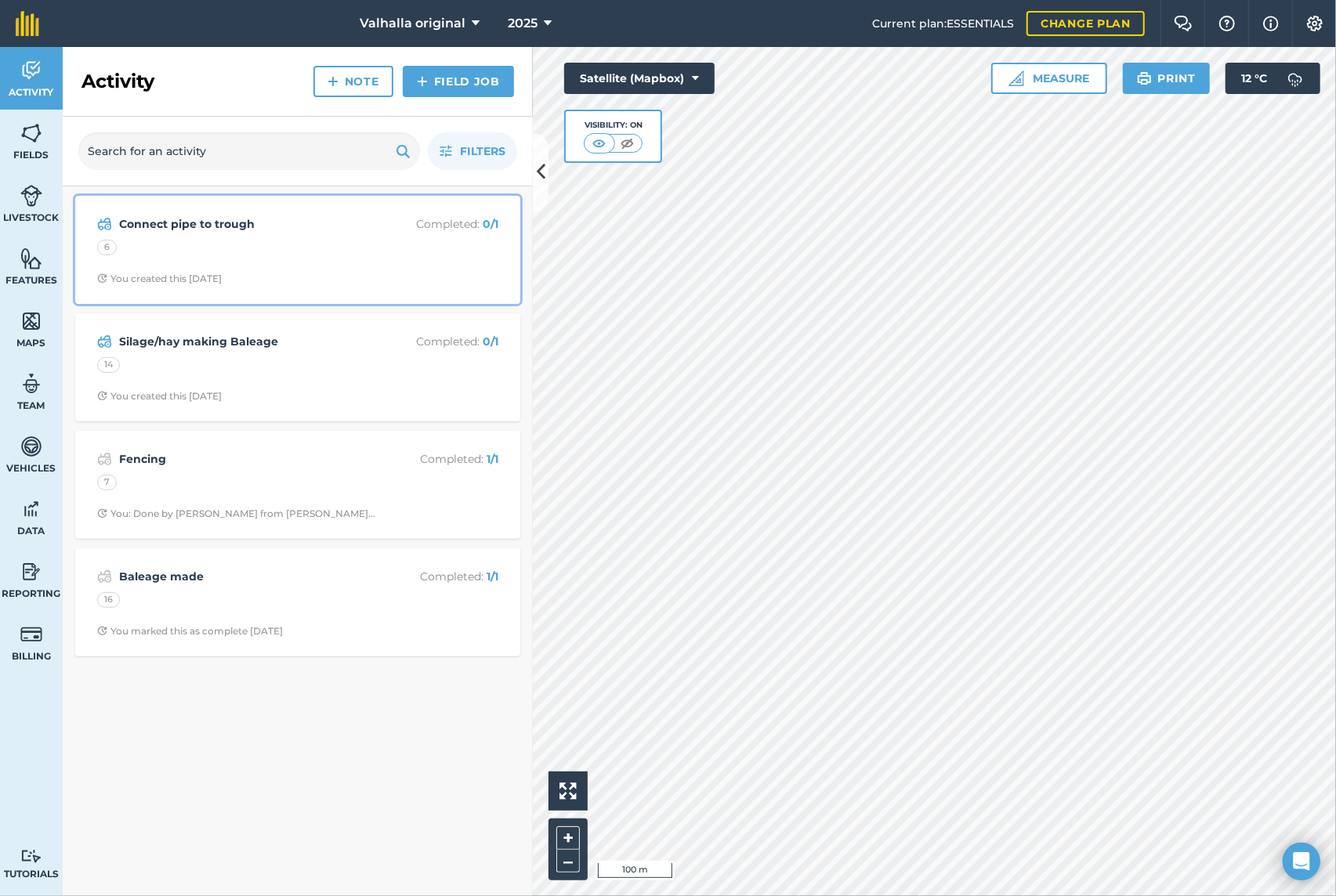
click at [213, 243] on div "6" at bounding box center [297, 250] width 402 height 21
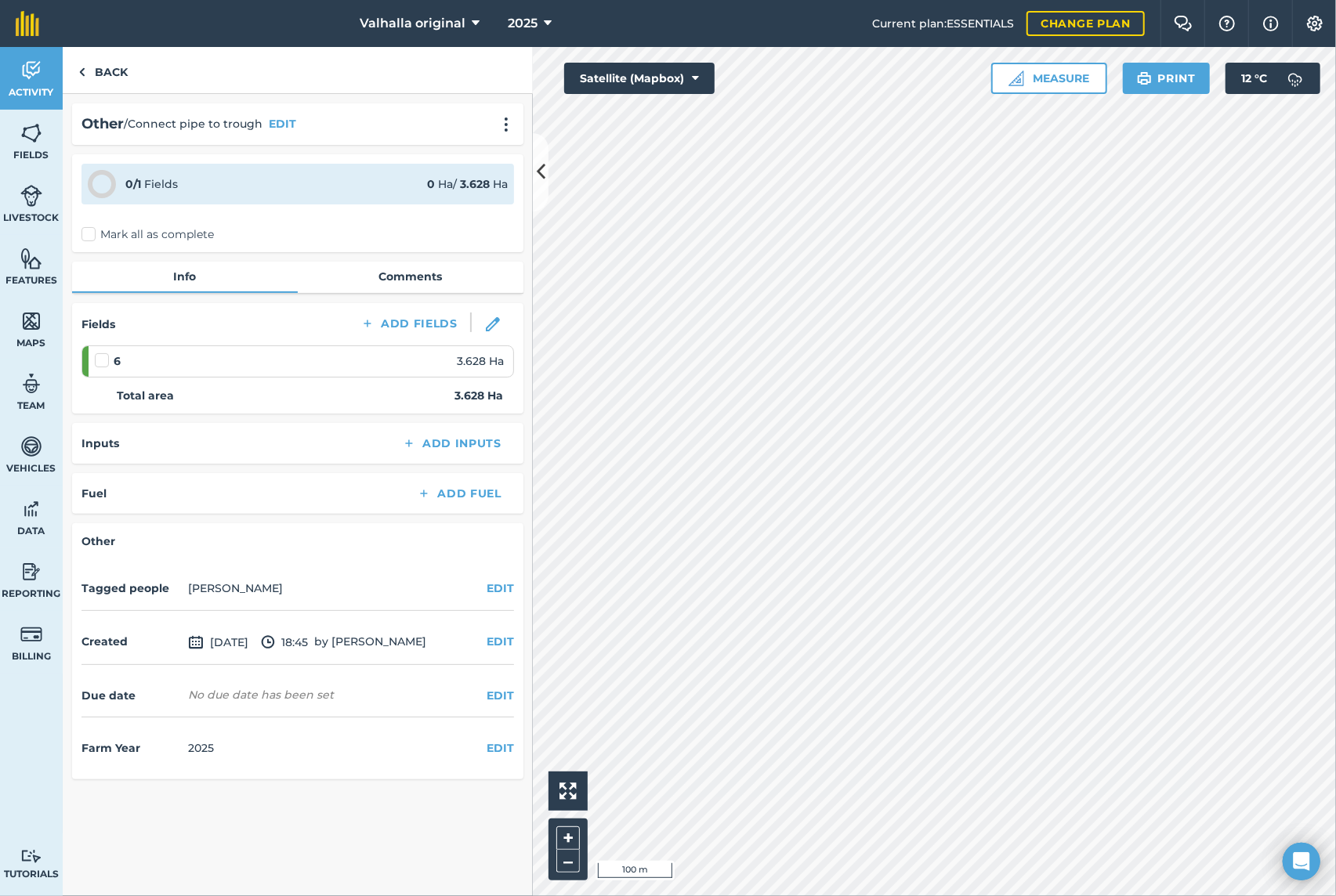
click at [91, 235] on label "Mark all as complete" at bounding box center [147, 235] width 133 height 17
click at [91, 235] on input "Mark all as complete" at bounding box center [86, 231] width 10 height 10
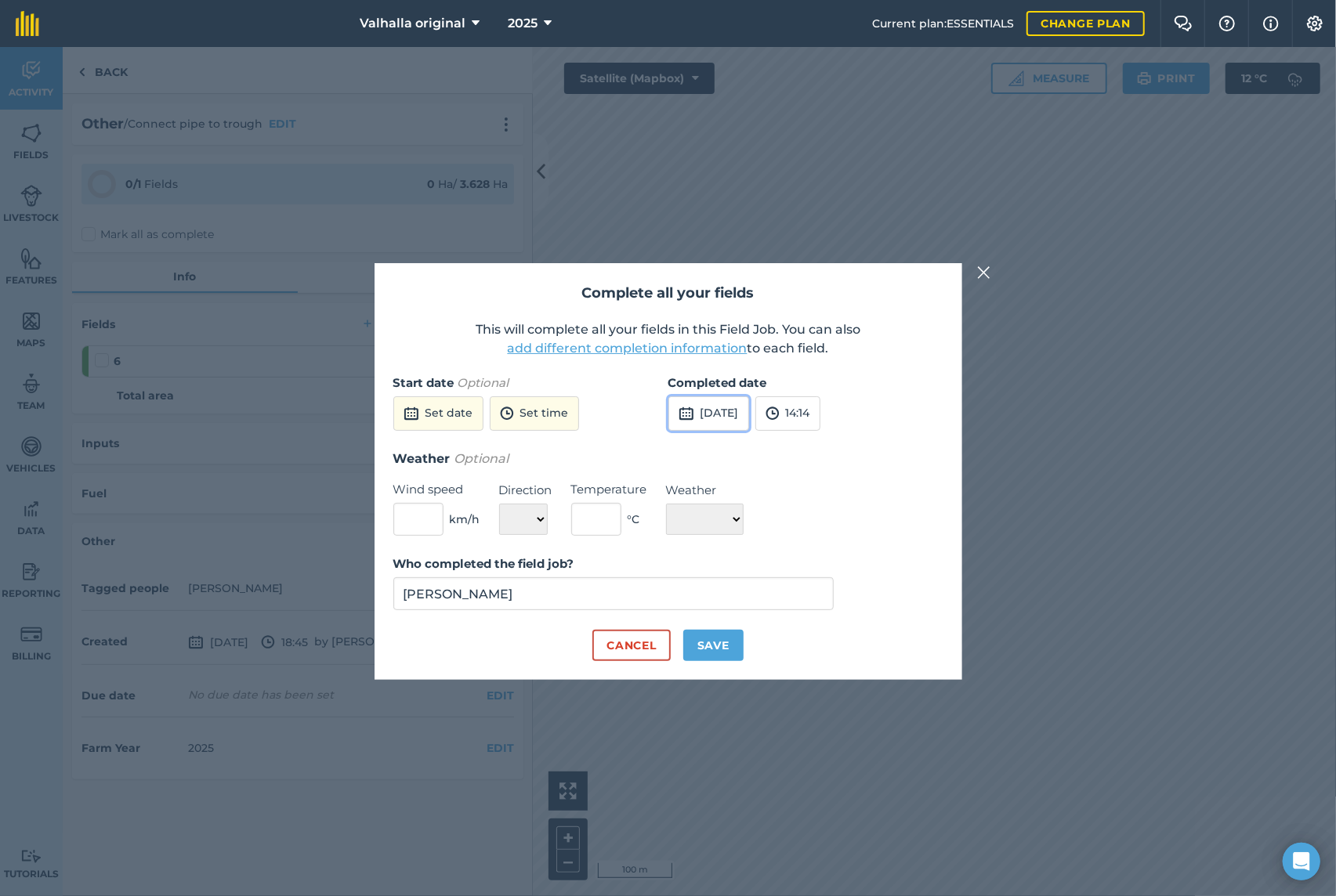
click at [734, 413] on button "[DATE]" at bounding box center [709, 413] width 81 height 34
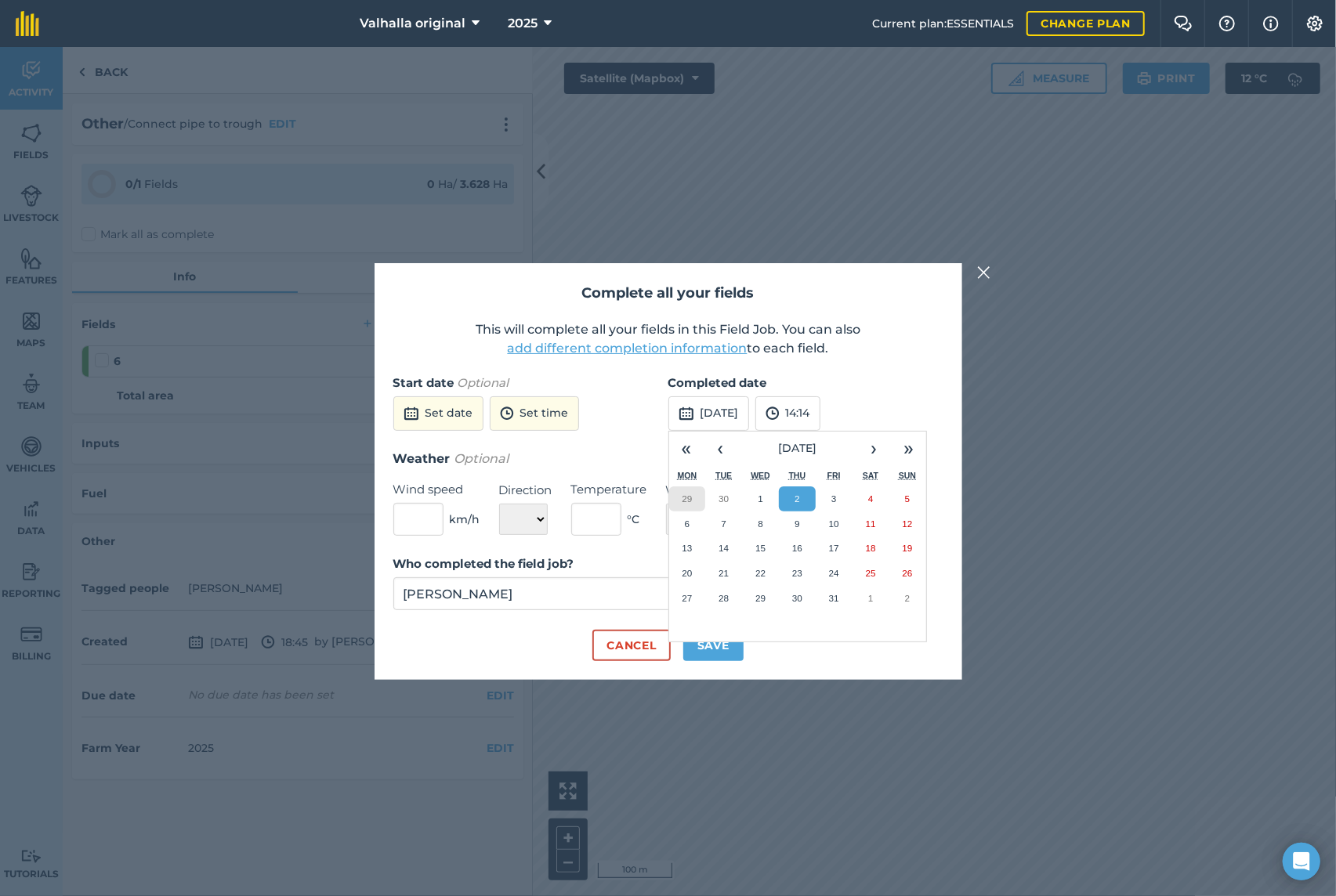
click at [688, 498] on abbr "29" at bounding box center [686, 498] width 10 height 10
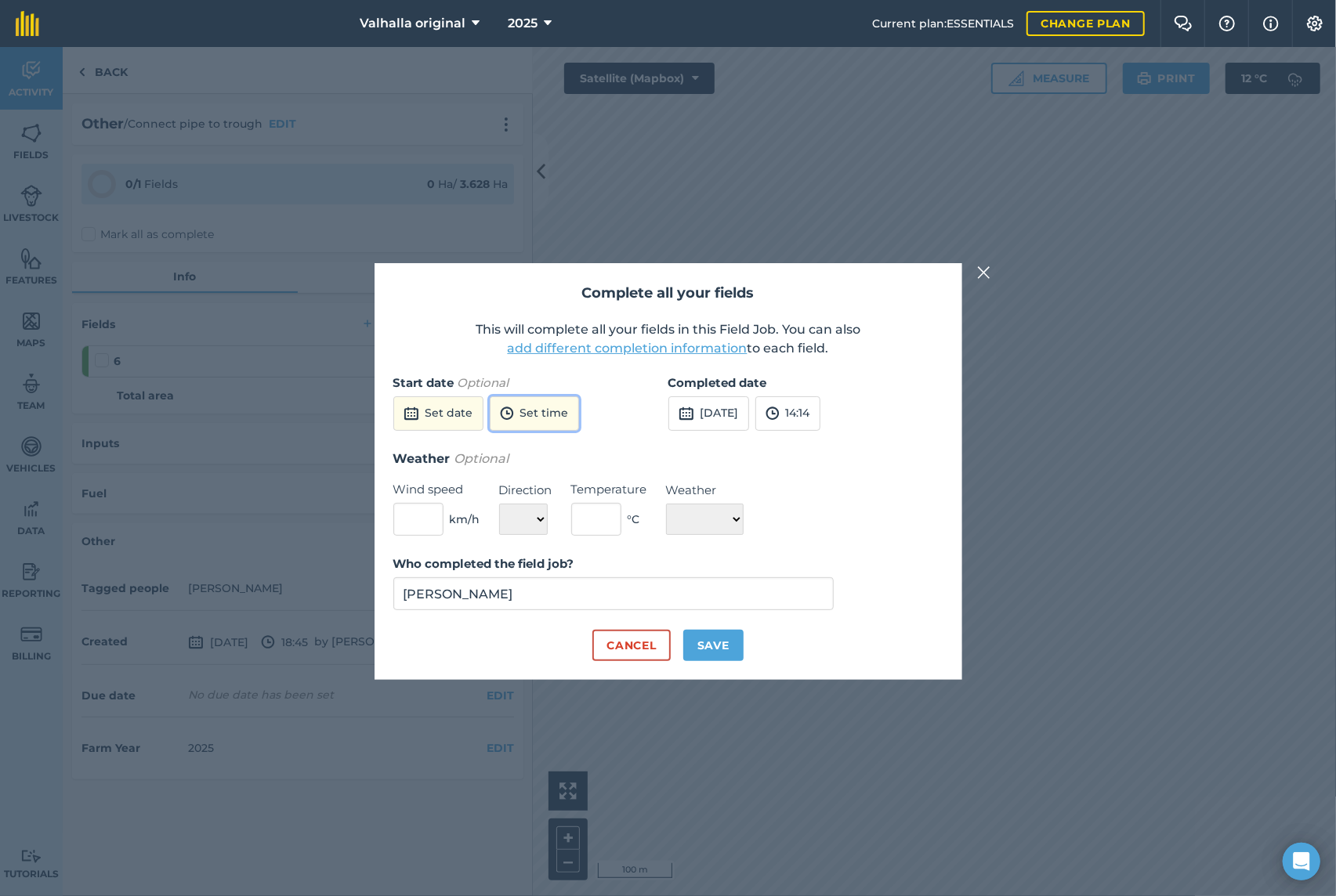
click at [542, 415] on button "Set time" at bounding box center [534, 413] width 89 height 34
click at [528, 515] on button "14:00" at bounding box center [527, 520] width 74 height 25
click at [709, 648] on button "Save" at bounding box center [713, 645] width 60 height 31
checkbox input "true"
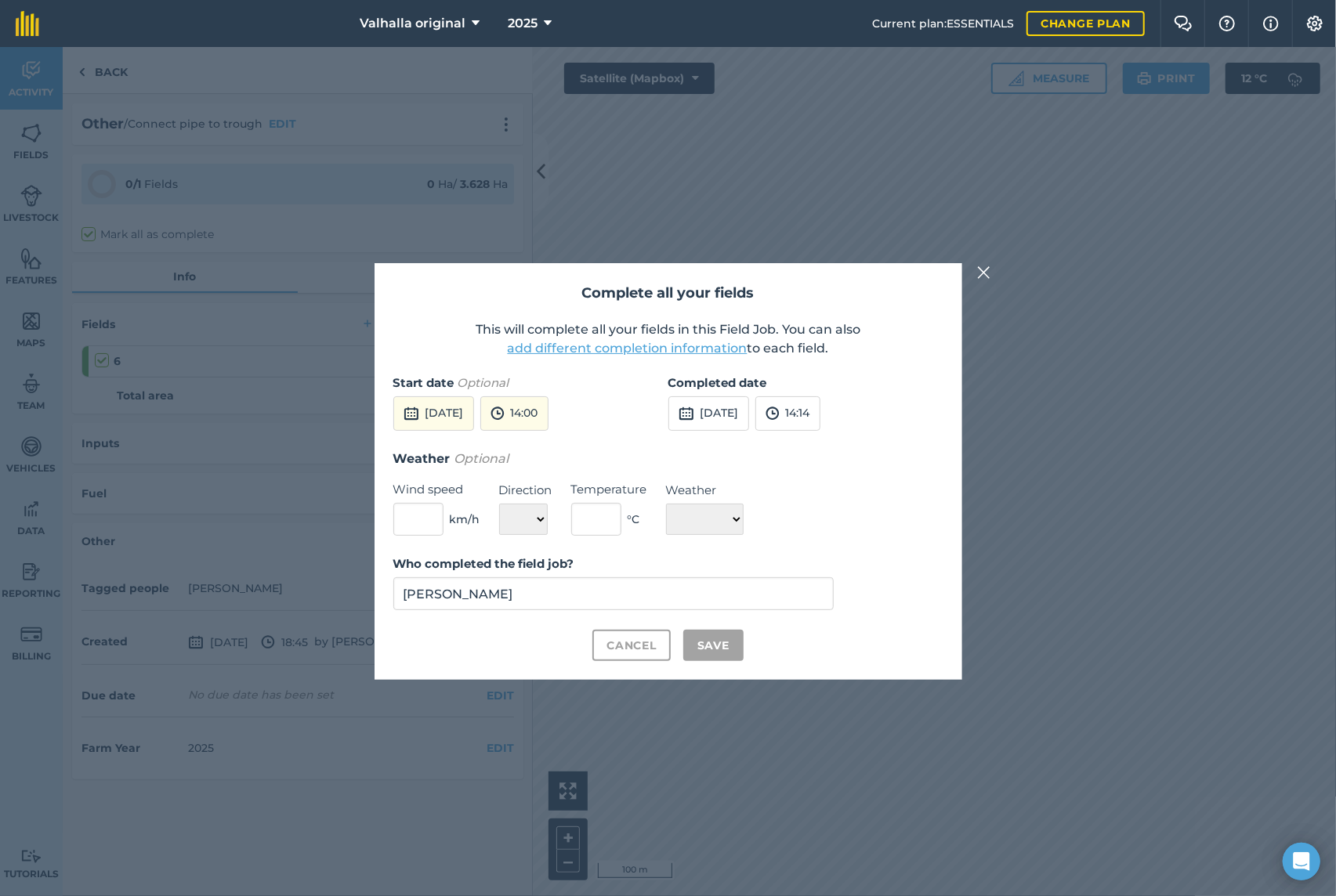
checkbox input "true"
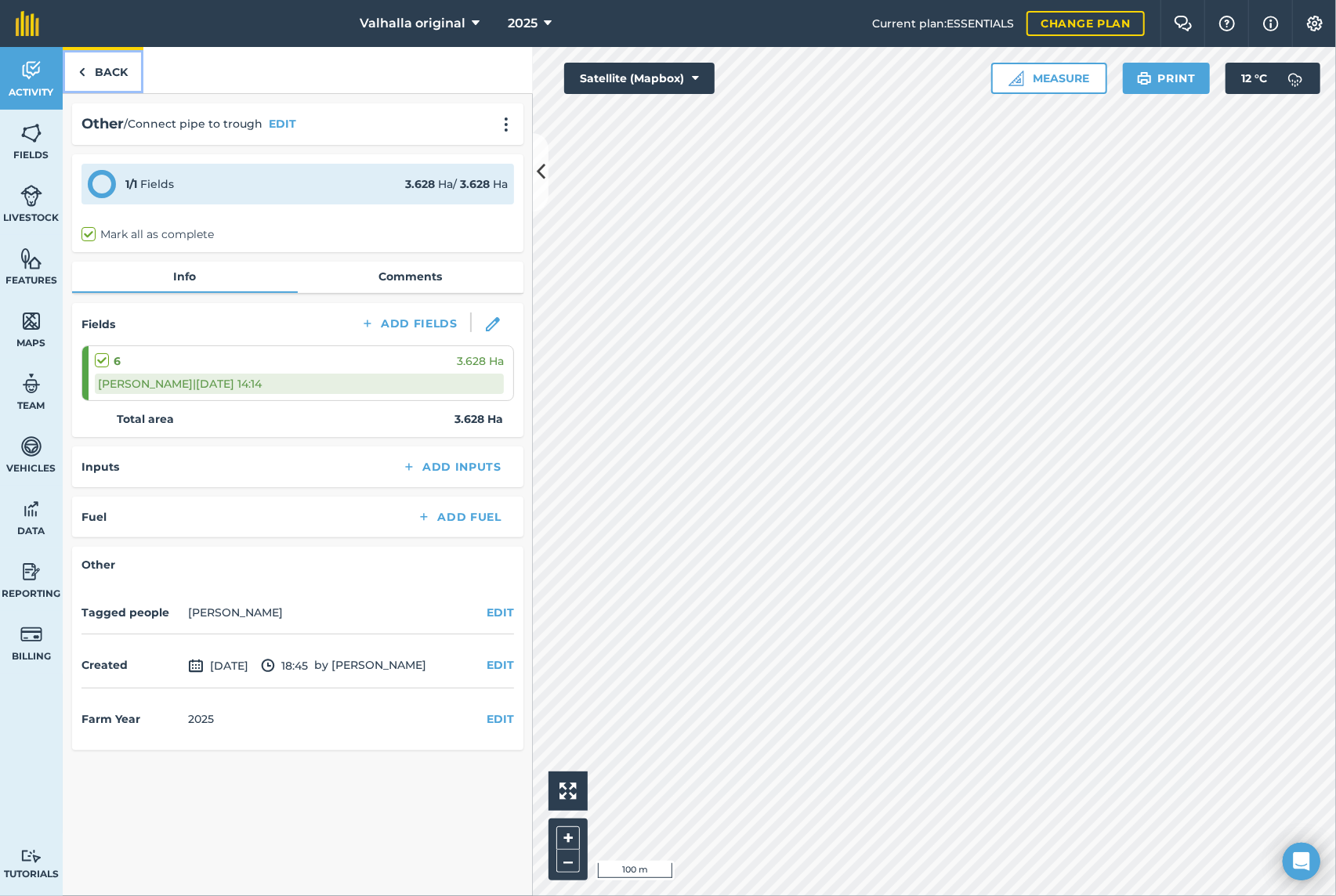
click at [86, 71] on link "Back" at bounding box center [103, 70] width 81 height 46
